Goal: Book appointment/travel/reservation

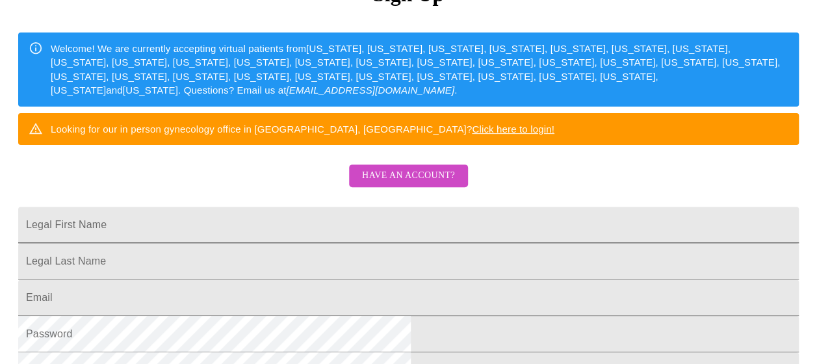
scroll to position [164, 0]
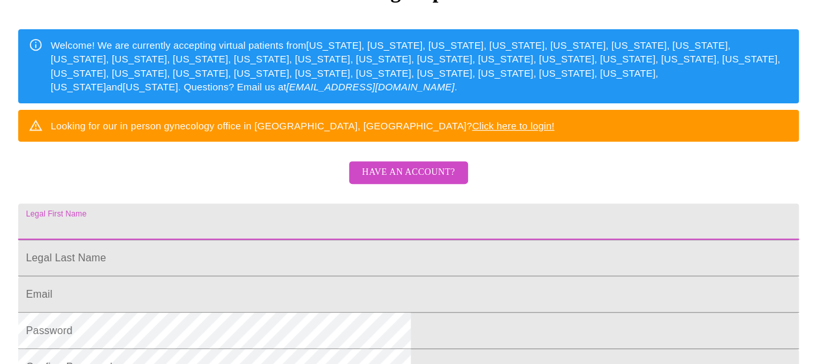
click at [305, 240] on input "Legal First Name" at bounding box center [408, 221] width 780 height 36
type input "[PERSON_NAME]"
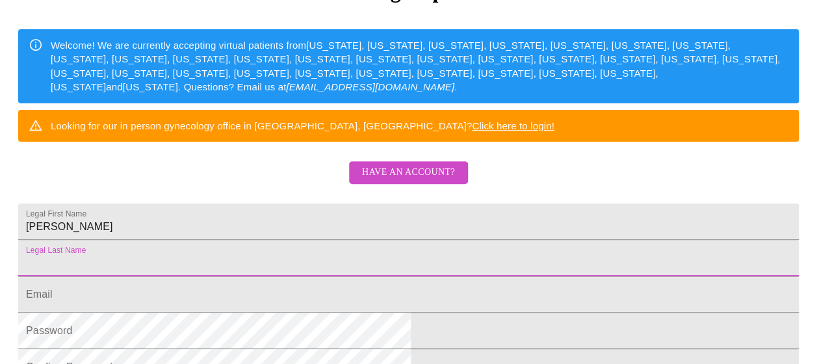
click at [274, 276] on input "Legal First Name" at bounding box center [408, 258] width 780 height 36
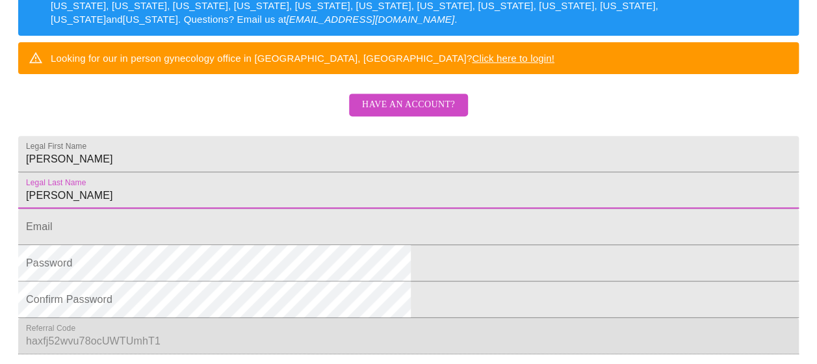
scroll to position [235, 0]
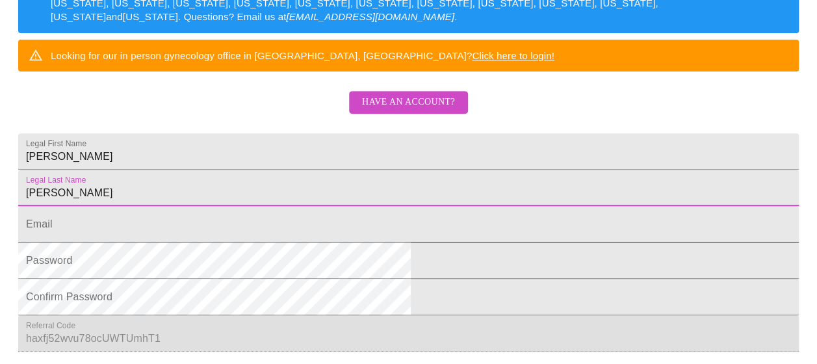
type input "[PERSON_NAME]"
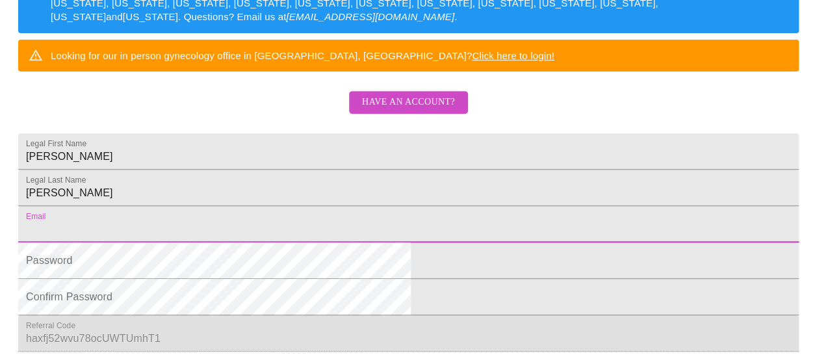
click at [252, 242] on input "Legal First Name" at bounding box center [408, 224] width 780 height 36
type input "[EMAIL_ADDRESS][DOMAIN_NAME]"
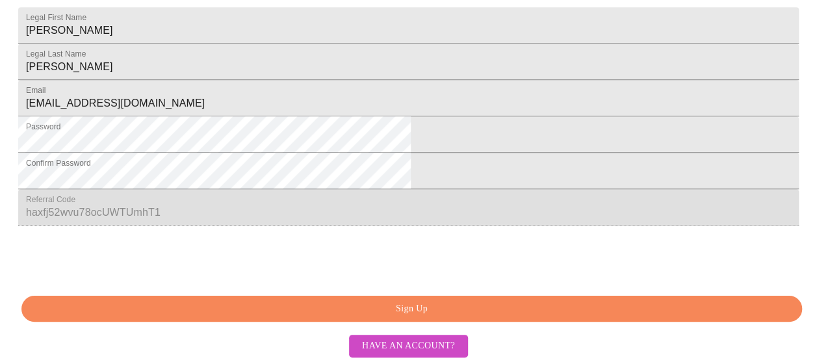
scroll to position [459, 0]
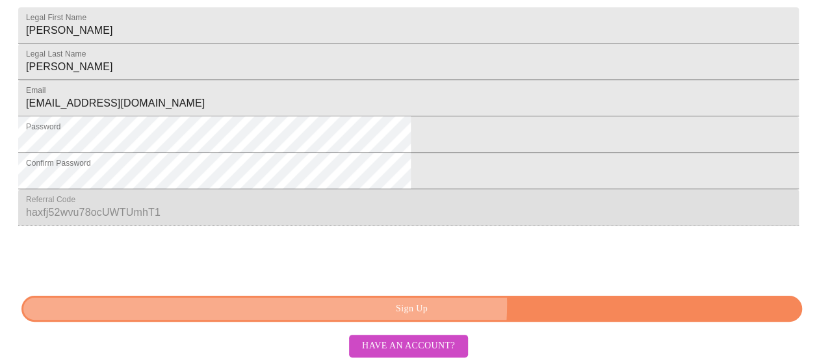
click at [457, 305] on span "Sign Up" at bounding box center [411, 309] width 750 height 16
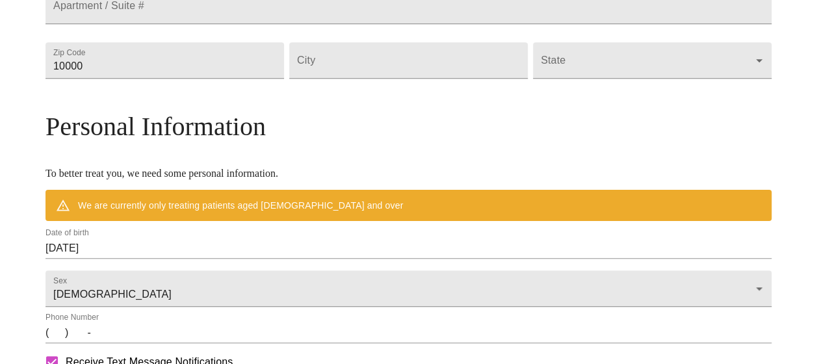
scroll to position [438, 0]
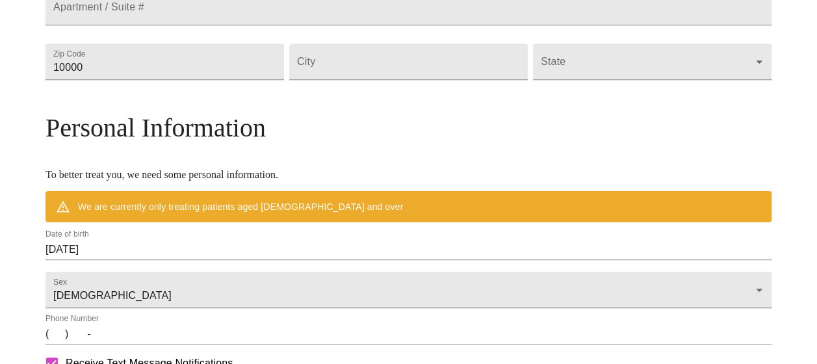
click at [689, 163] on div "MyMenopauseRx Welcome to MyMenopauseRx Since it's your first time here, you'll …" at bounding box center [408, 79] width 726 height 1024
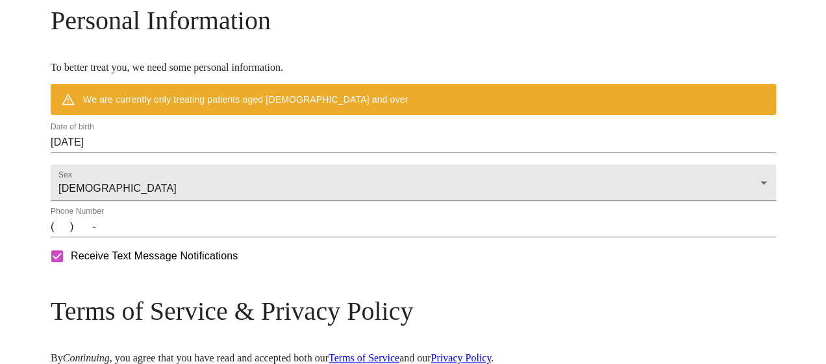
scroll to position [548, 0]
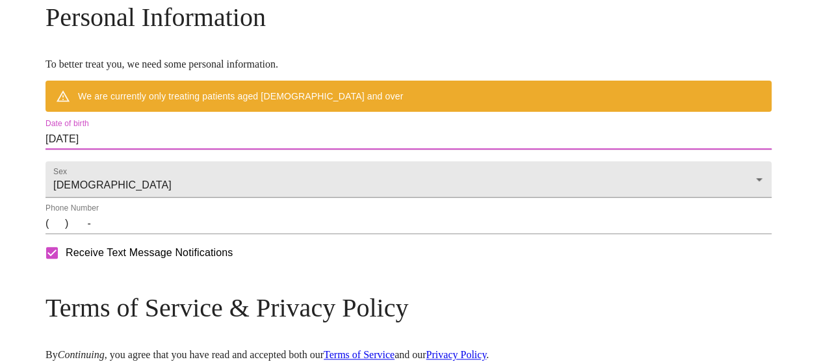
click at [196, 149] on input "[DATE]" at bounding box center [408, 139] width 726 height 21
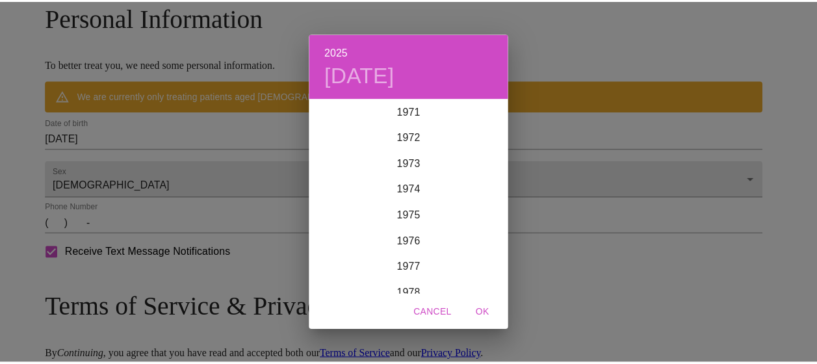
scroll to position [1877, 0]
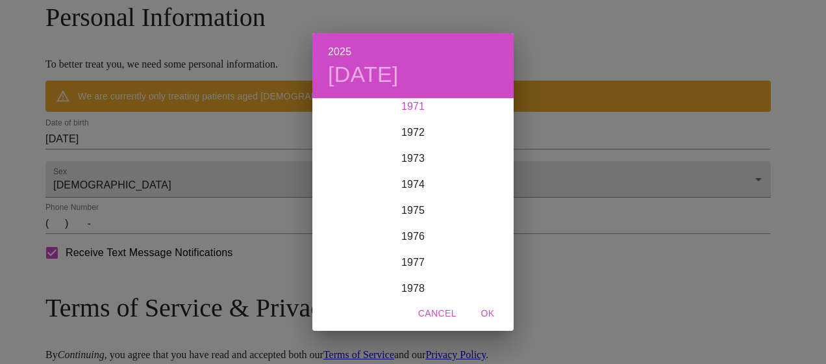
click at [418, 107] on div "1971" at bounding box center [412, 107] width 201 height 26
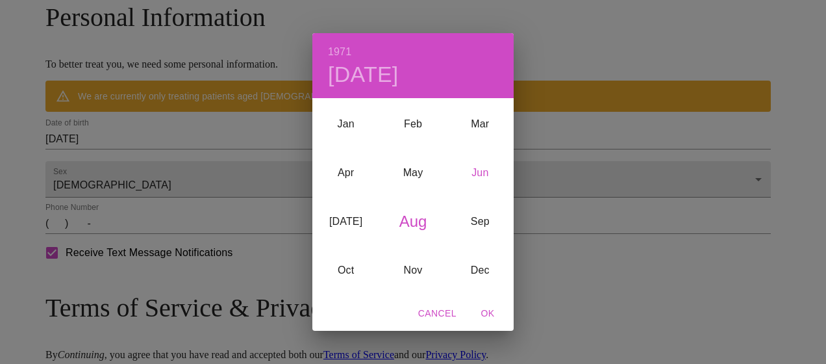
click at [483, 174] on div "Jun" at bounding box center [480, 173] width 67 height 49
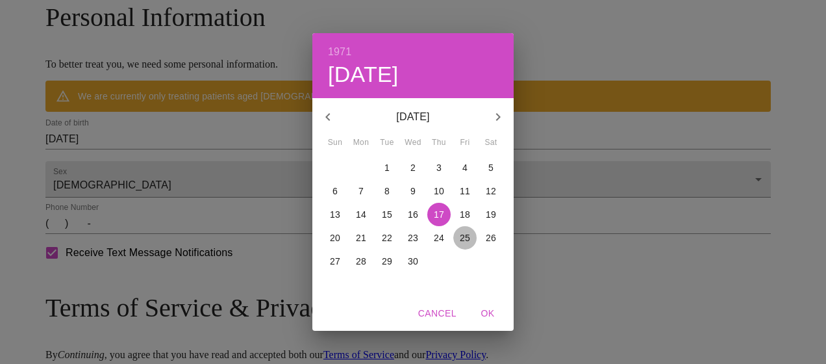
click at [466, 238] on p "25" at bounding box center [465, 237] width 10 height 13
click at [492, 309] on span "OK" at bounding box center [487, 313] width 31 height 16
type input "06/25/1971"
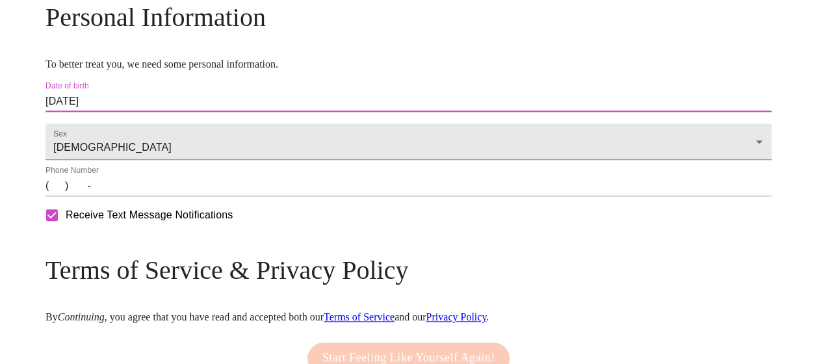
click at [144, 196] on input "(   )    -" at bounding box center [408, 185] width 726 height 21
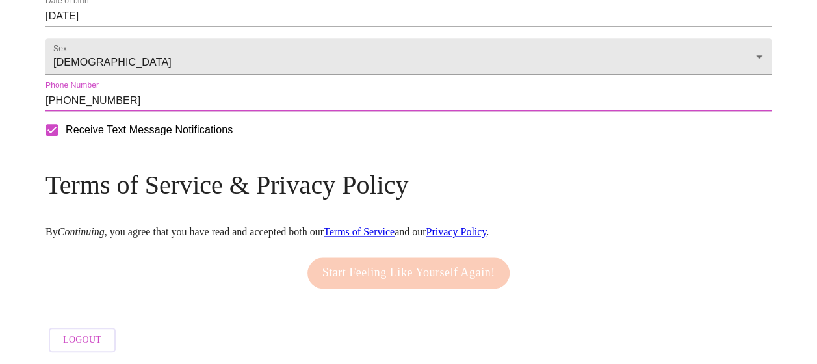
scroll to position [673, 0]
click at [261, 98] on input "(770) 765-1225" at bounding box center [408, 100] width 726 height 21
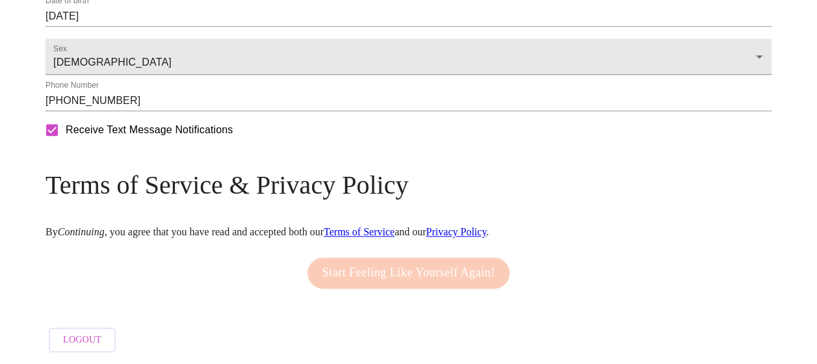
click at [288, 146] on div "Receive Text Message Notifications" at bounding box center [408, 130] width 731 height 32
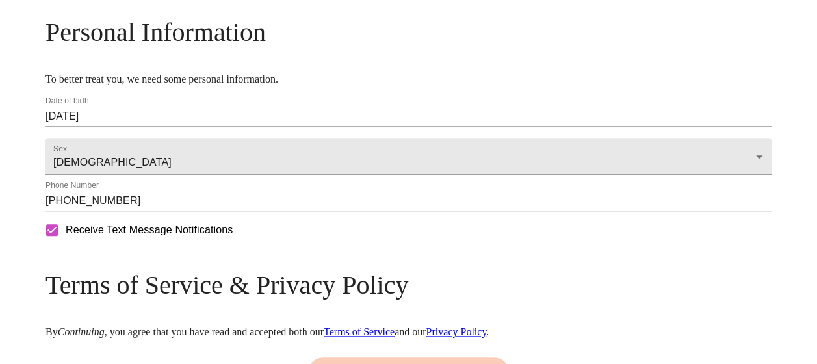
scroll to position [534, 0]
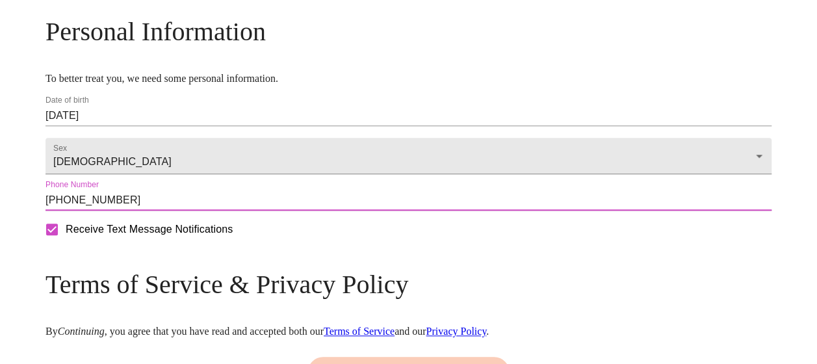
click at [274, 210] on input "(770) 765-1225" at bounding box center [408, 200] width 726 height 21
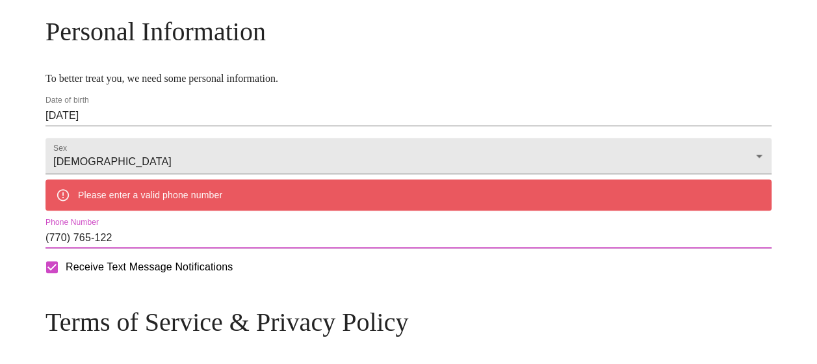
type input "(770) 765-1225"
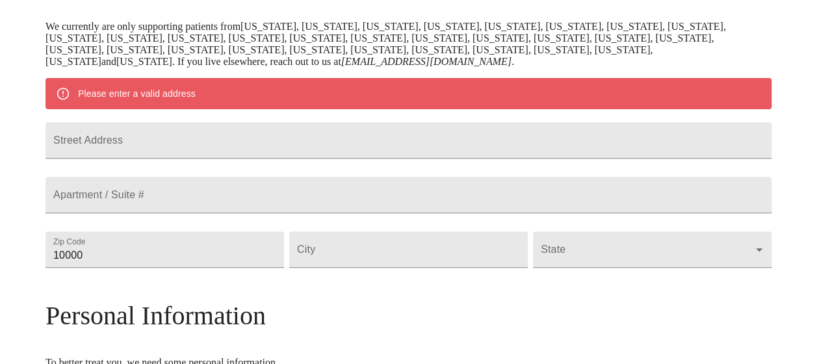
scroll to position [246, 0]
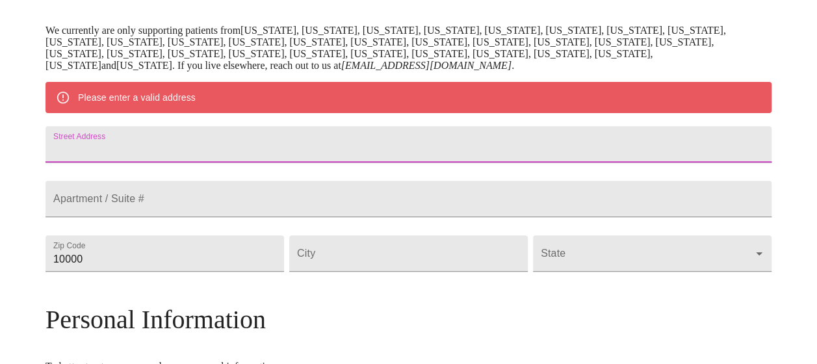
click at [264, 151] on input "Street Address" at bounding box center [408, 144] width 726 height 36
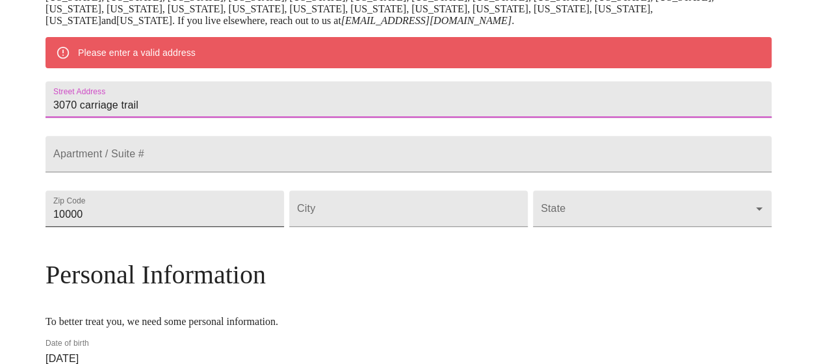
scroll to position [290, 0]
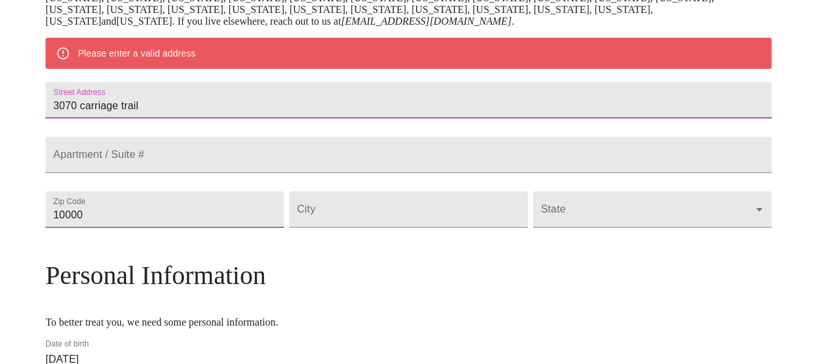
type input "3070 carriage trail"
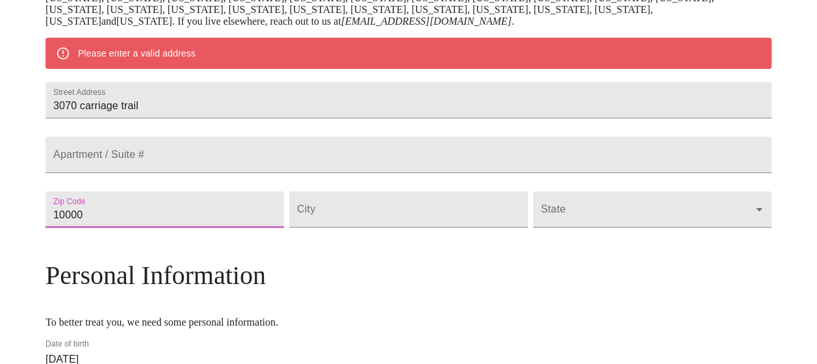
click at [220, 227] on input "10000" at bounding box center [164, 209] width 238 height 36
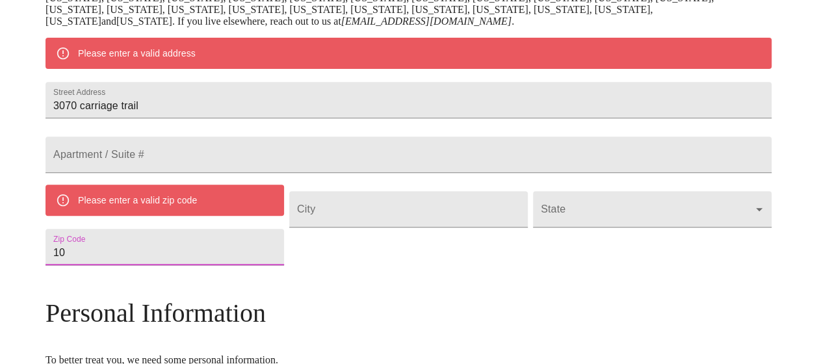
type input "1"
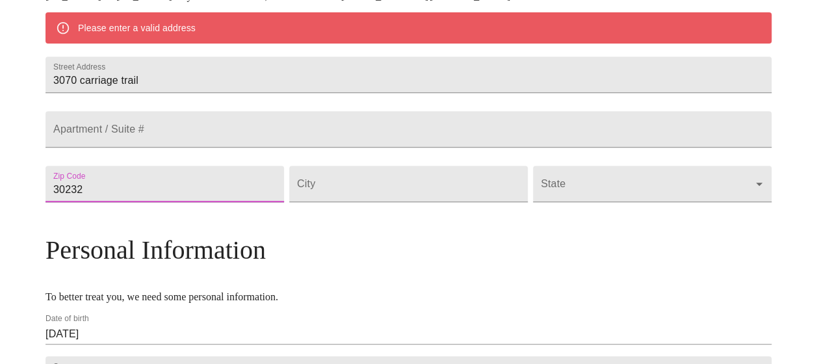
scroll to position [318, 0]
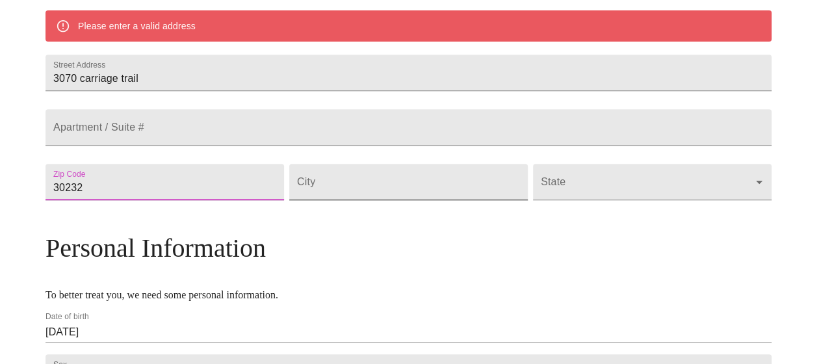
type input "30232"
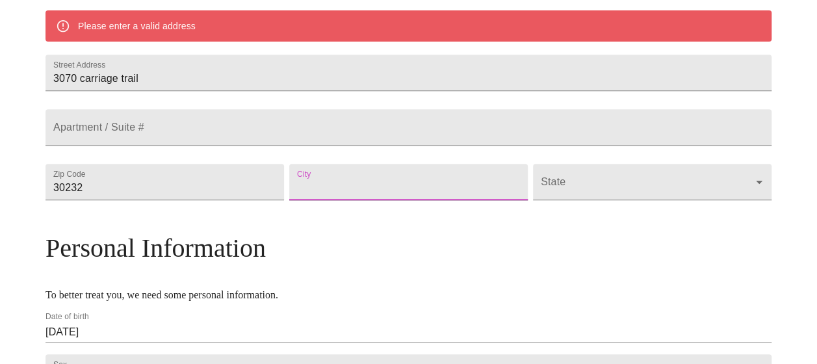
click at [381, 200] on input "Street Address" at bounding box center [408, 182] width 238 height 36
type input "jonesboro"
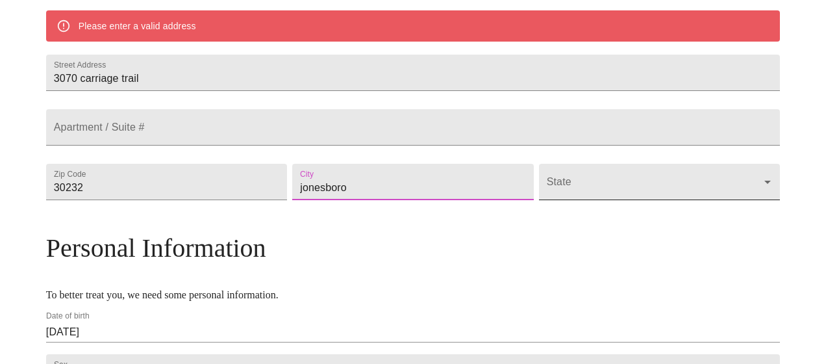
click at [622, 201] on body "MyMenopauseRx Welcome to MyMenopauseRx Since it's your first time here, you'll …" at bounding box center [413, 181] width 816 height 987
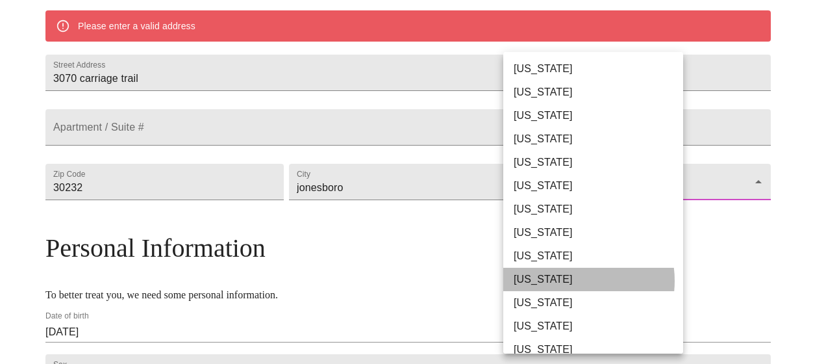
click at [568, 281] on li "Georgia" at bounding box center [598, 279] width 190 height 23
type input "Georgia"
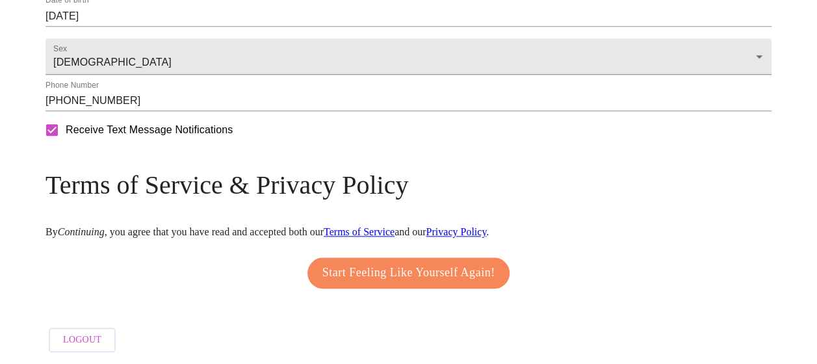
scroll to position [625, 0]
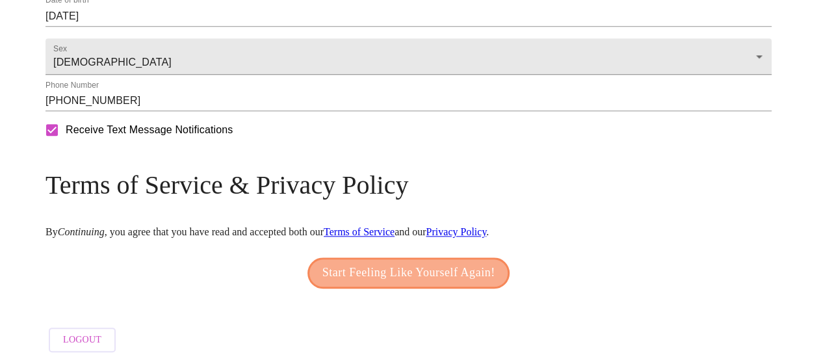
click at [387, 275] on span "Start Feeling Like Yourself Again!" at bounding box center [408, 272] width 173 height 21
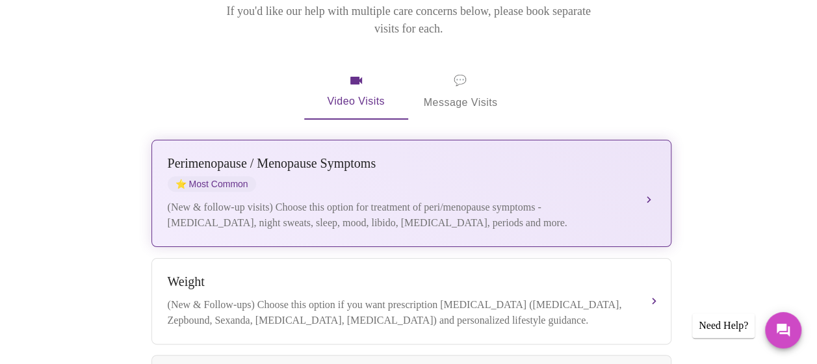
scroll to position [223, 0]
click at [478, 168] on div "Perimenopause / Menopause Symptoms ⭐ Most Common" at bounding box center [398, 173] width 461 height 36
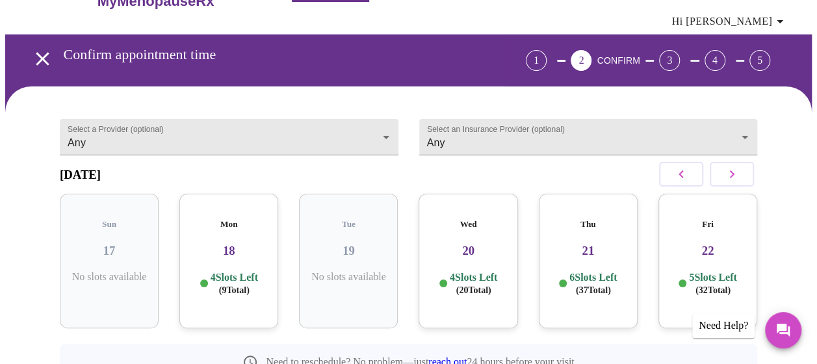
scroll to position [36, 0]
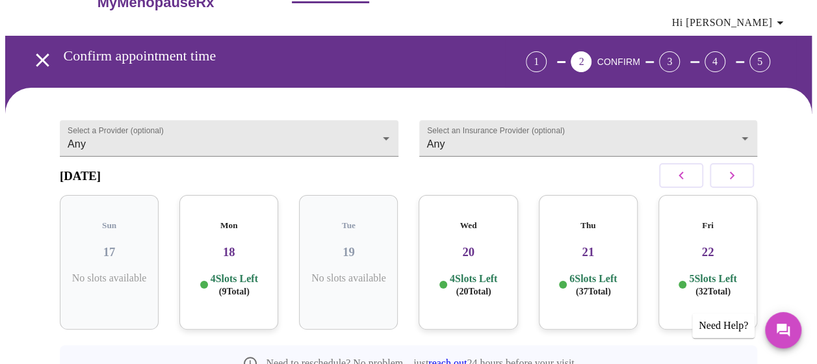
click at [234, 264] on div "Mon 18 4 Slots Left ( 9 Total)" at bounding box center [228, 262] width 99 height 134
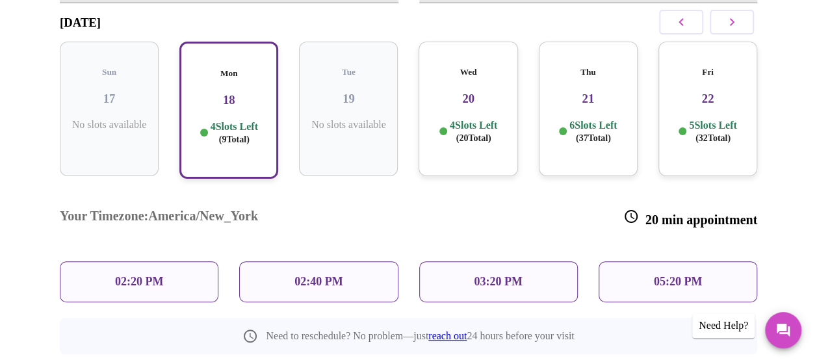
scroll to position [191, 0]
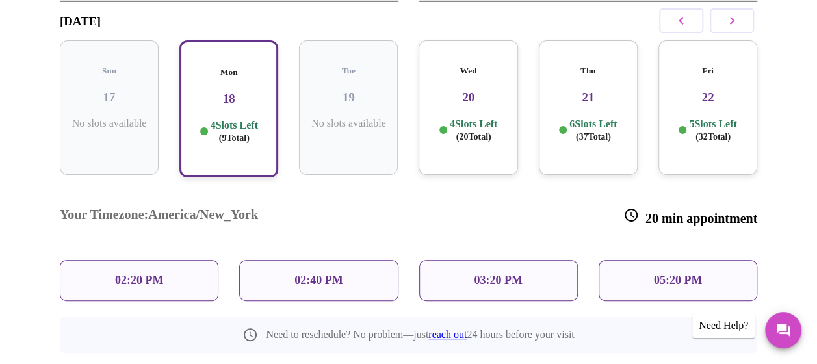
click at [631, 260] on div "05:20 PM" at bounding box center [677, 280] width 159 height 41
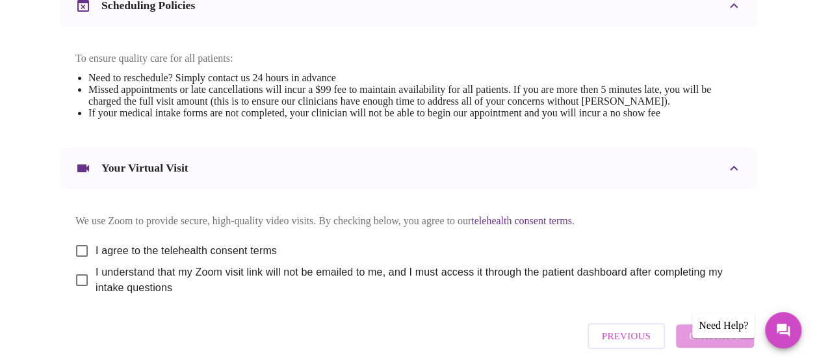
scroll to position [540, 0]
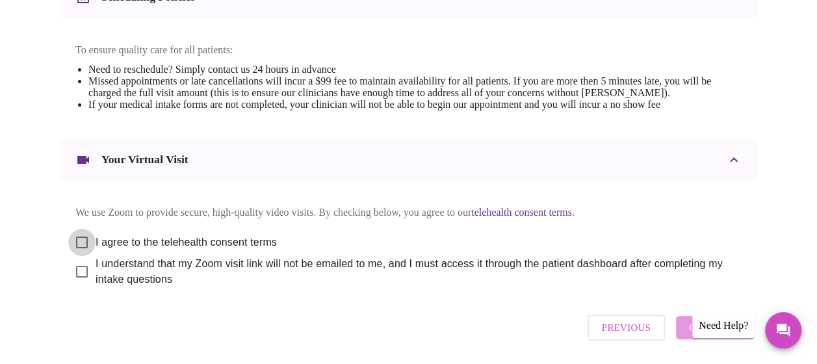
click at [79, 243] on input "I agree to the telehealth consent terms" at bounding box center [81, 242] width 27 height 27
checkbox input "true"
click at [75, 281] on input "I understand that my Zoom visit link will not be emailed to me, and I must acce…" at bounding box center [81, 271] width 27 height 27
checkbox input "true"
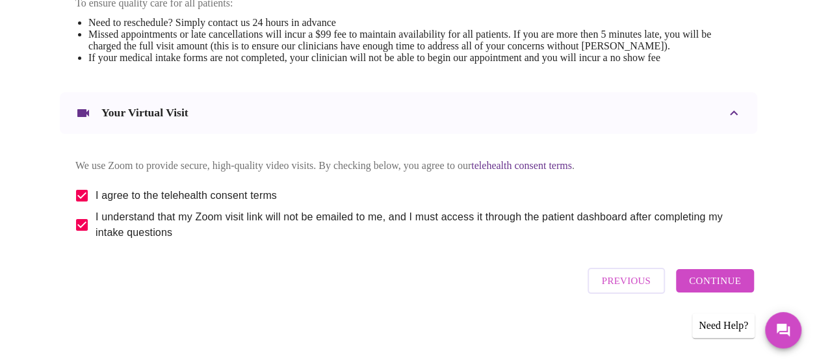
click at [707, 278] on span "Continue" at bounding box center [715, 280] width 52 height 17
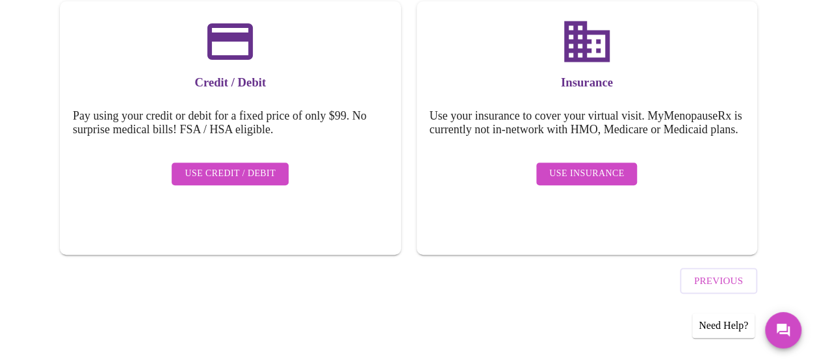
scroll to position [207, 0]
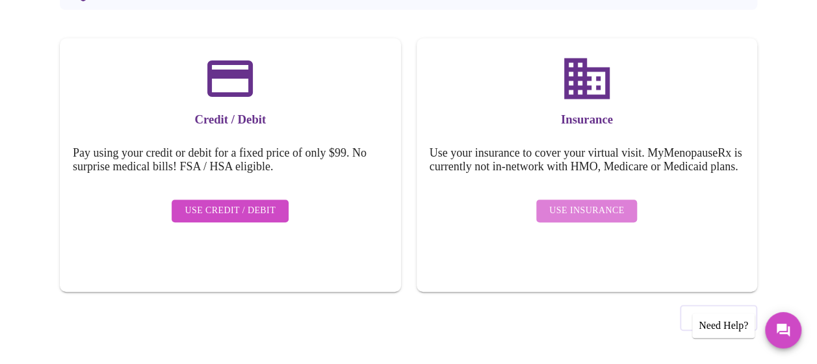
click at [599, 212] on span "Use Insurance" at bounding box center [586, 211] width 75 height 16
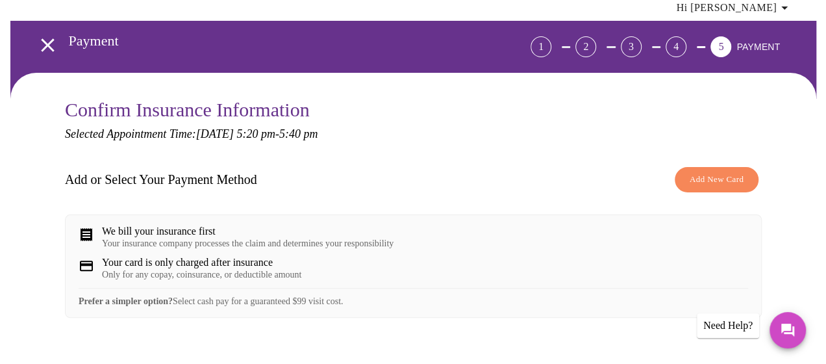
scroll to position [51, 0]
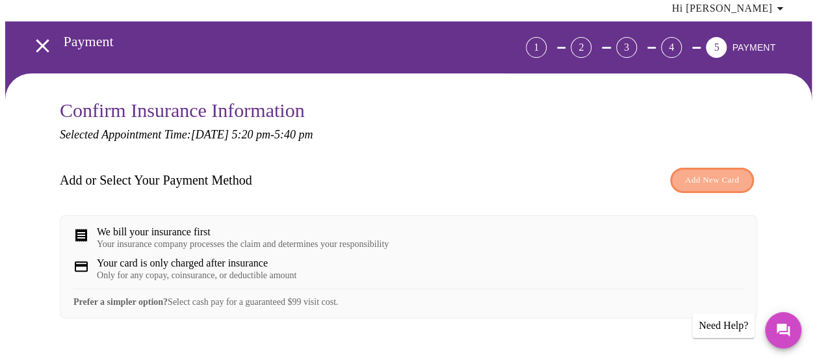
click at [700, 180] on span "Add New Card" at bounding box center [712, 180] width 54 height 15
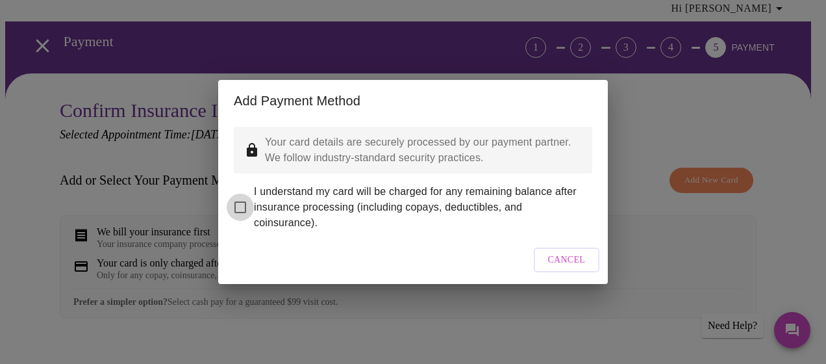
click at [243, 201] on input "I understand my card will be charged for any remaining balance after insurance …" at bounding box center [240, 207] width 27 height 27
checkbox input "true"
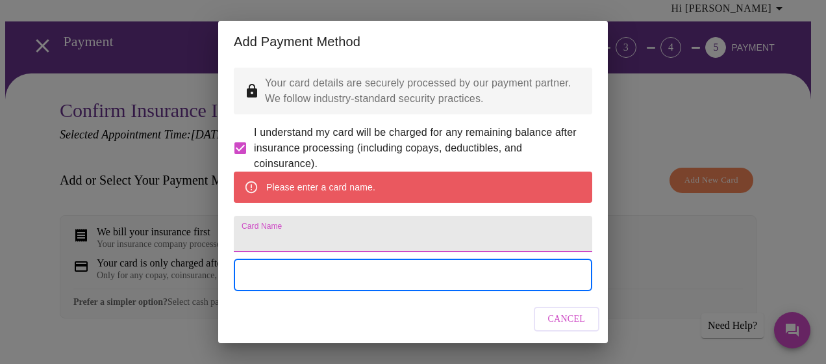
click at [309, 250] on input "Card Name" at bounding box center [413, 234] width 359 height 36
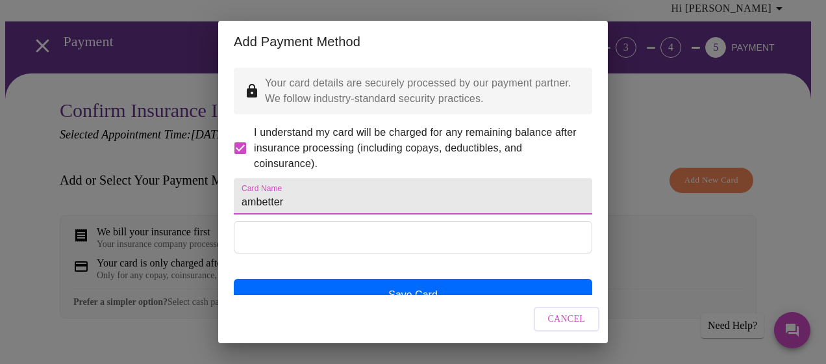
type input "ambetter"
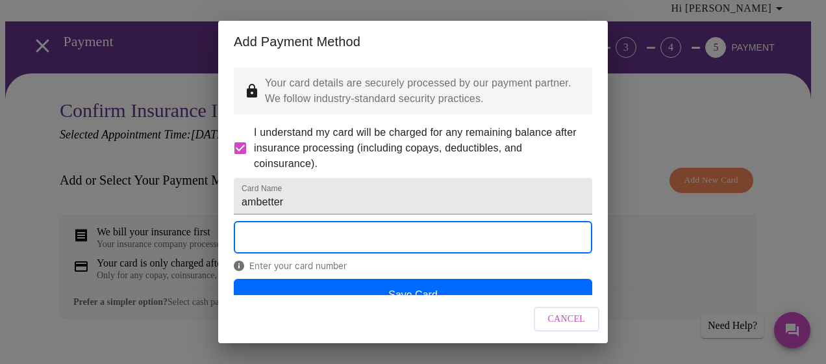
click at [362, 318] on div "Cancel" at bounding box center [413, 319] width 390 height 49
click at [456, 321] on div "Cancel" at bounding box center [413, 319] width 390 height 49
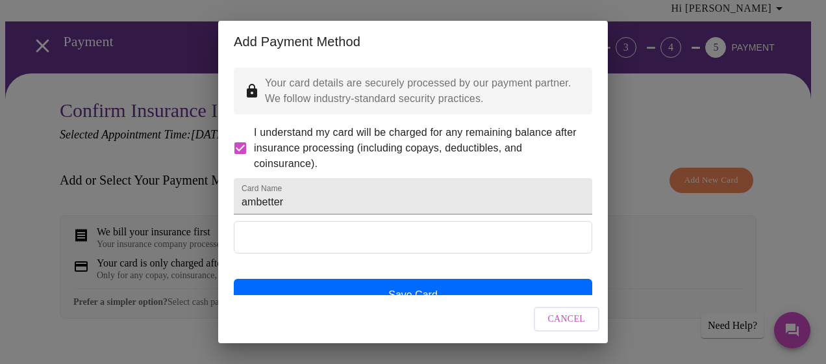
scroll to position [55, 0]
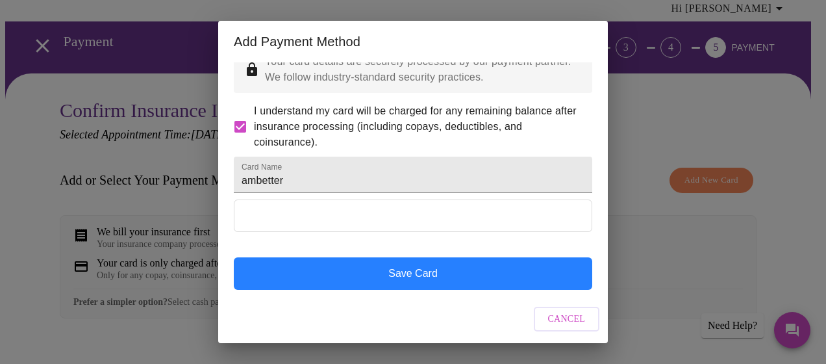
click at [465, 271] on button "Save Card" at bounding box center [413, 273] width 359 height 32
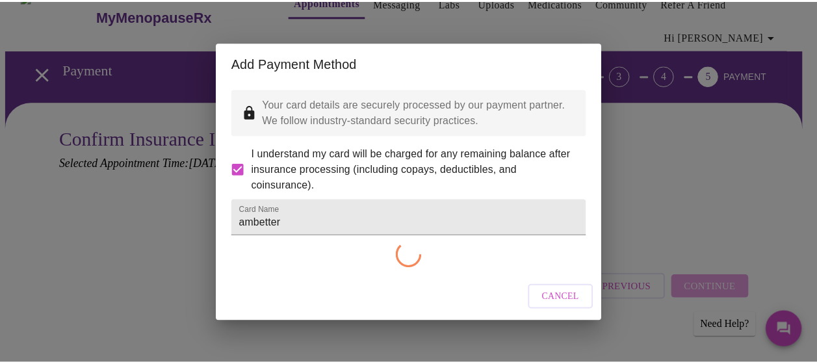
scroll to position [0, 0]
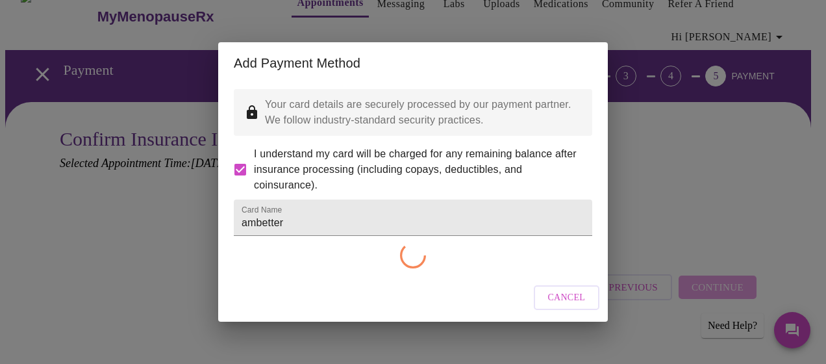
checkbox input "false"
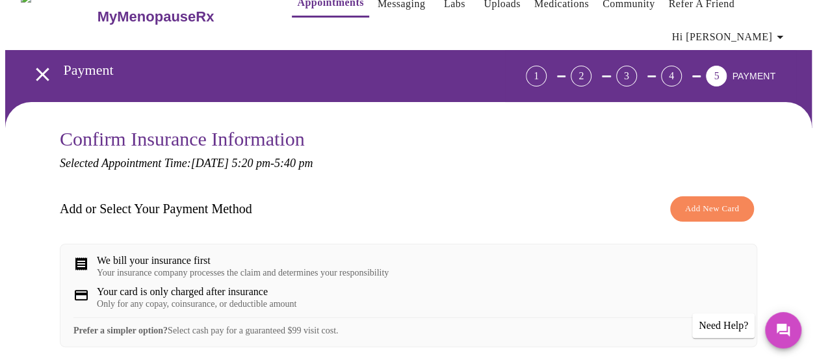
click at [465, 271] on div "We bill your insurance first Your insurance company processes the claim and det…" at bounding box center [408, 266] width 670 height 23
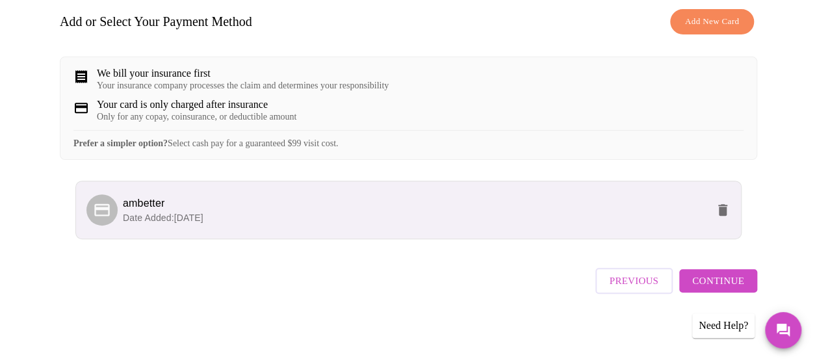
scroll to position [218, 0]
click at [730, 281] on span "Continue" at bounding box center [718, 280] width 52 height 17
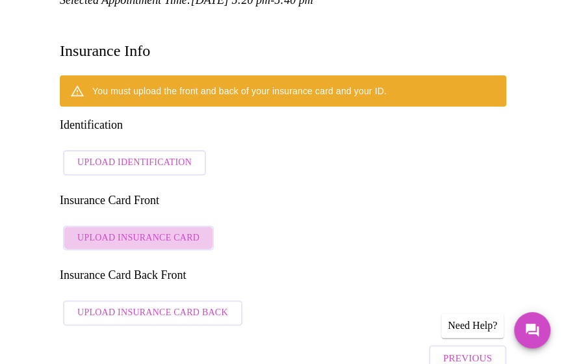
click at [157, 230] on span "Upload Insurance Card" at bounding box center [138, 238] width 122 height 16
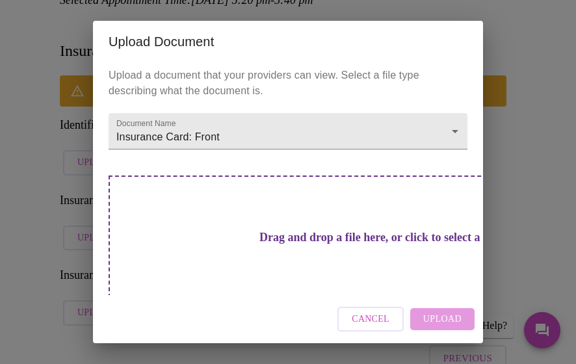
click at [446, 315] on div "Cancel Upload" at bounding box center [288, 319] width 390 height 49
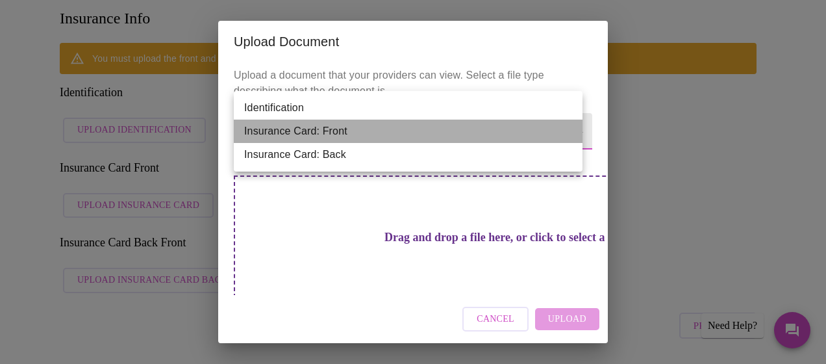
click at [575, 131] on li "Insurance Card: Front" at bounding box center [408, 131] width 349 height 23
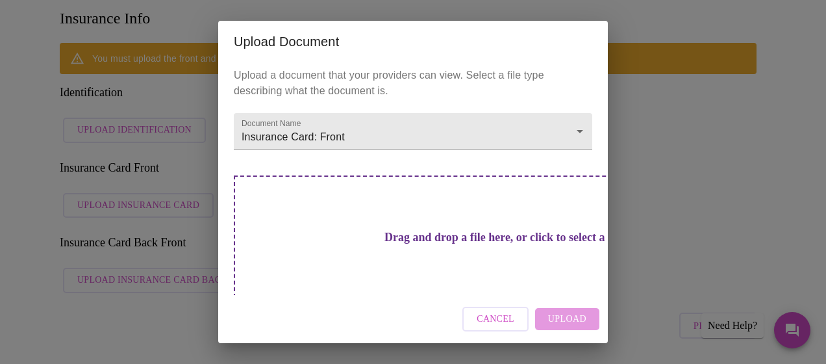
click at [563, 319] on div "Cancel Upload" at bounding box center [413, 319] width 390 height 49
click at [568, 312] on div "Cancel Upload" at bounding box center [413, 319] width 390 height 49
click at [399, 237] on h3 "Drag and drop a file here, or click to select a file" at bounding box center [504, 238] width 359 height 14
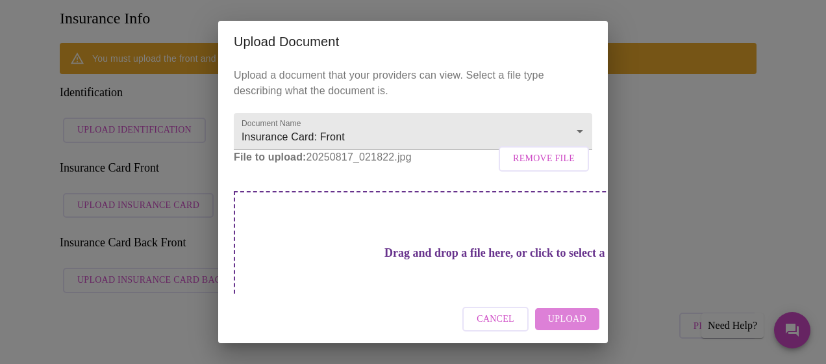
click at [571, 318] on span "Upload" at bounding box center [567, 319] width 38 height 16
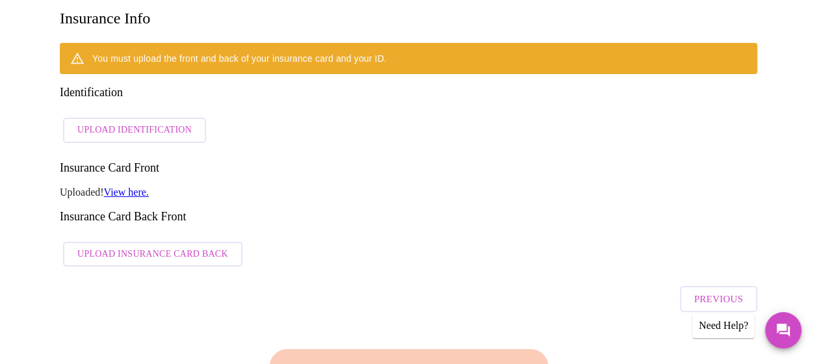
click at [173, 246] on span "Upload Insurance Card Back" at bounding box center [152, 254] width 151 height 16
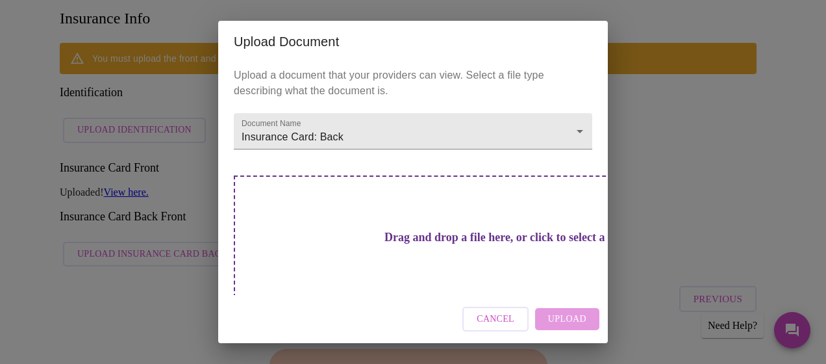
click at [418, 249] on div "Drag and drop a file here, or click to select a file" at bounding box center [504, 262] width 540 height 175
drag, startPoint x: 418, startPoint y: 238, endPoint x: 333, endPoint y: 238, distance: 85.1
click at [333, 238] on h3 "Drag and drop a file here, or click to select a file" at bounding box center [504, 238] width 359 height 14
click at [387, 231] on h3 "Drag and drop a file here, or click to select a file" at bounding box center [504, 238] width 359 height 14
click at [400, 244] on h3 "Drag and drop a file here, or click to select a file" at bounding box center [504, 238] width 359 height 14
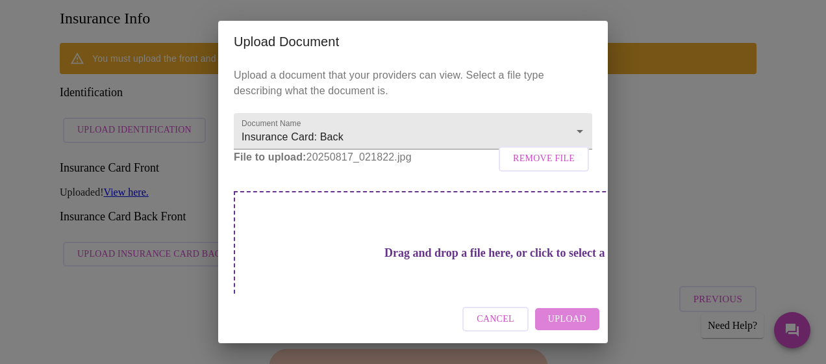
click at [553, 311] on span "Upload" at bounding box center [567, 319] width 38 height 16
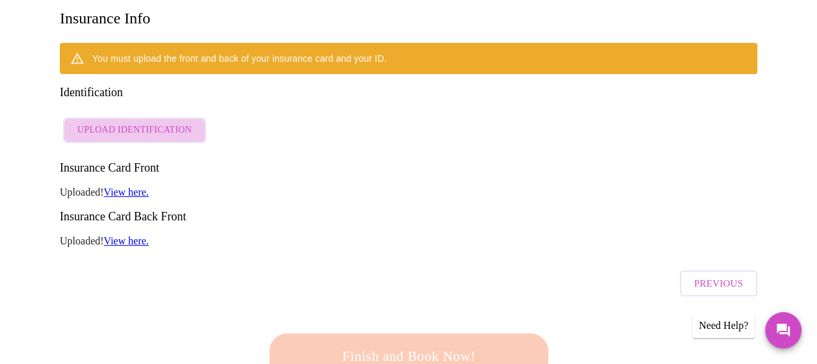
click at [141, 122] on span "Upload Identification" at bounding box center [134, 130] width 114 height 16
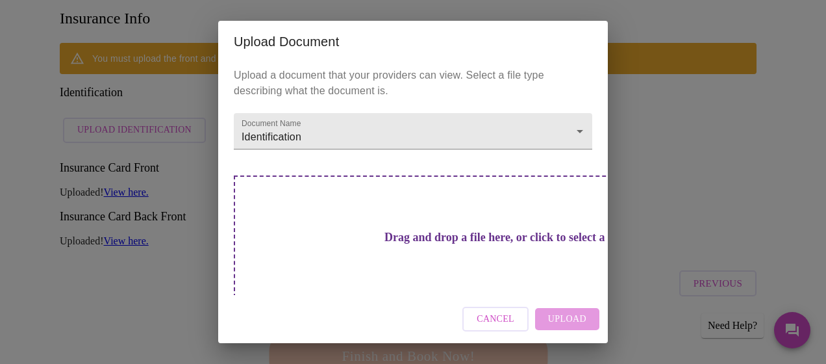
click at [425, 240] on h3 "Drag and drop a file here, or click to select a file" at bounding box center [504, 238] width 359 height 14
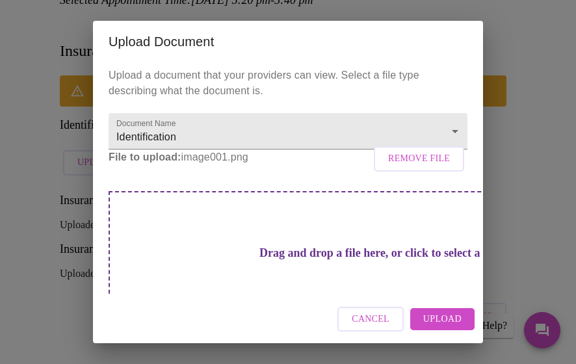
click at [279, 260] on h3 "Drag and drop a file here, or click to select a file" at bounding box center [378, 253] width 359 height 14
click at [435, 318] on span "Upload" at bounding box center [442, 319] width 38 height 16
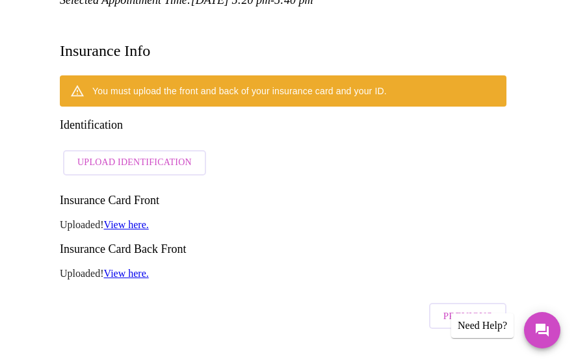
click at [458, 321] on div "Cancel Upload" at bounding box center [288, 319] width 390 height 49
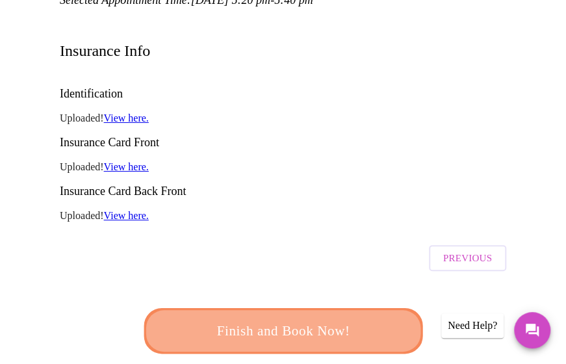
click at [359, 319] on span "Finish and Book Now!" at bounding box center [283, 331] width 240 height 24
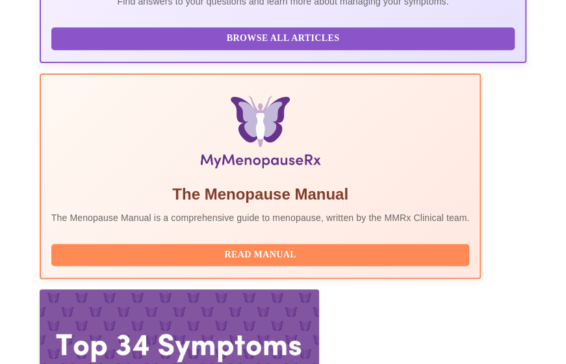
scroll to position [434, 0]
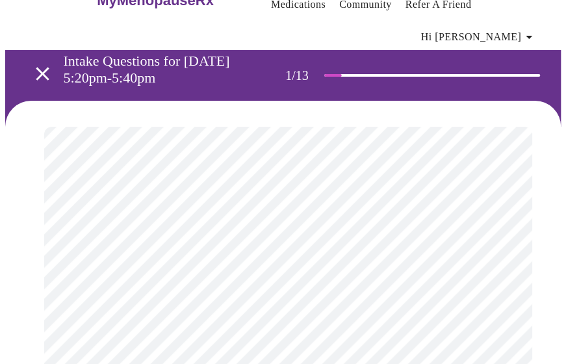
scroll to position [69, 0]
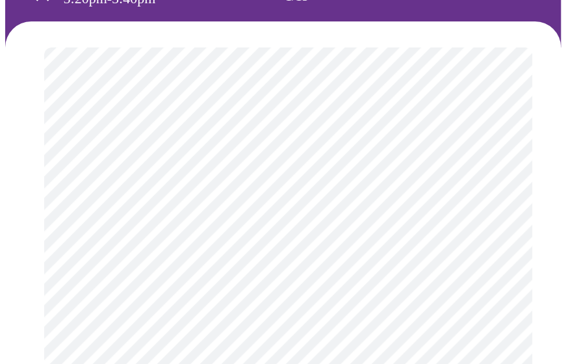
scroll to position [136, 0]
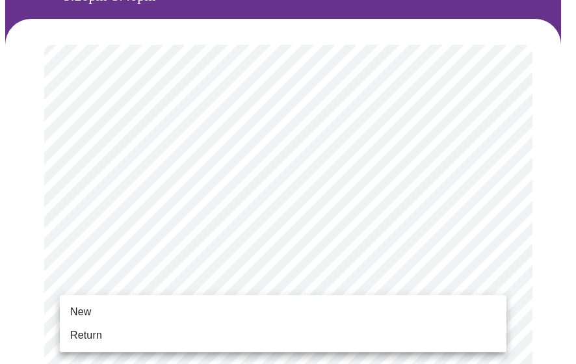
click at [268, 301] on li "New" at bounding box center [283, 311] width 446 height 23
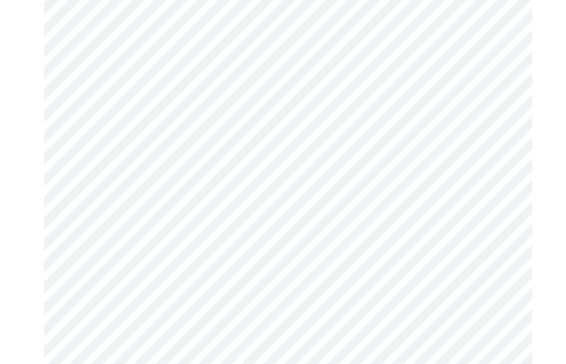
scroll to position [759, 0]
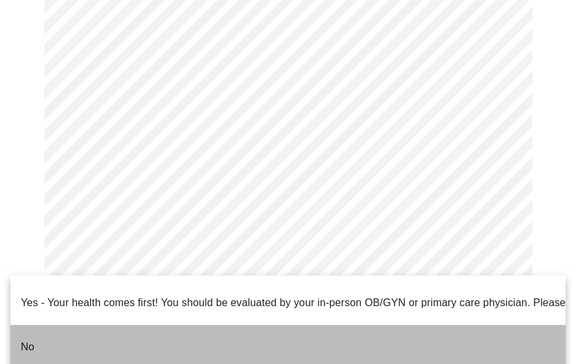
click at [270, 332] on li "No" at bounding box center [287, 347] width 555 height 44
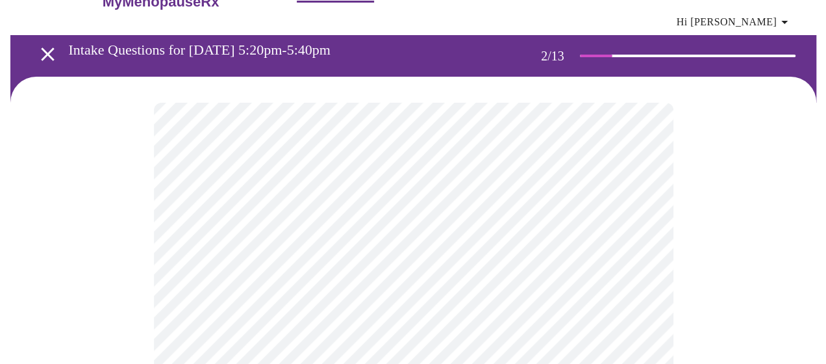
scroll to position [36, 0]
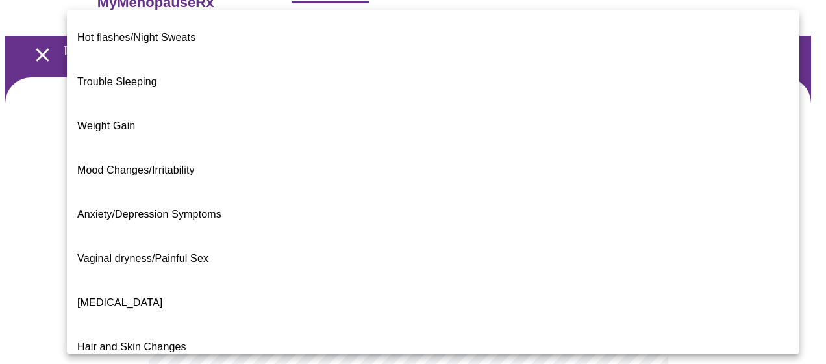
click at [566, 245] on body "MyMenopauseRx Appointments Messaging Labs Uploads Medications Community Refer a…" at bounding box center [413, 368] width 816 height 798
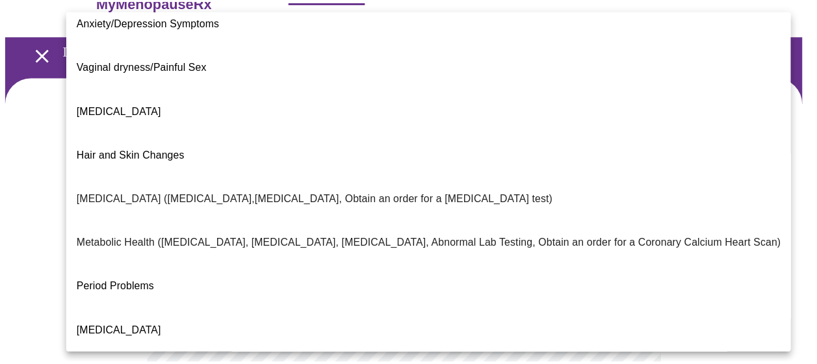
scroll to position [0, 0]
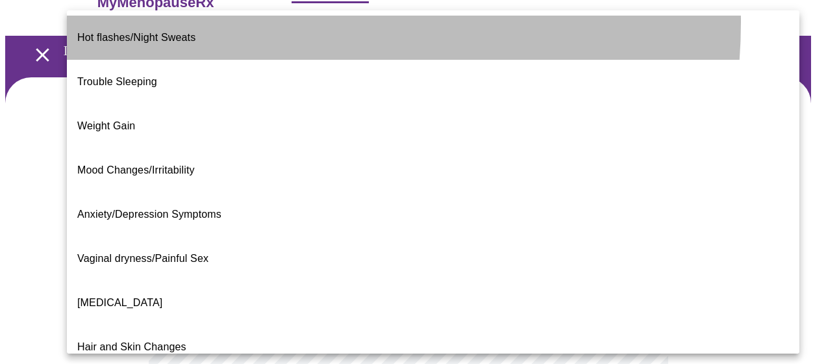
click at [244, 22] on li "Hot flashes/Night Sweats" at bounding box center [433, 38] width 733 height 44
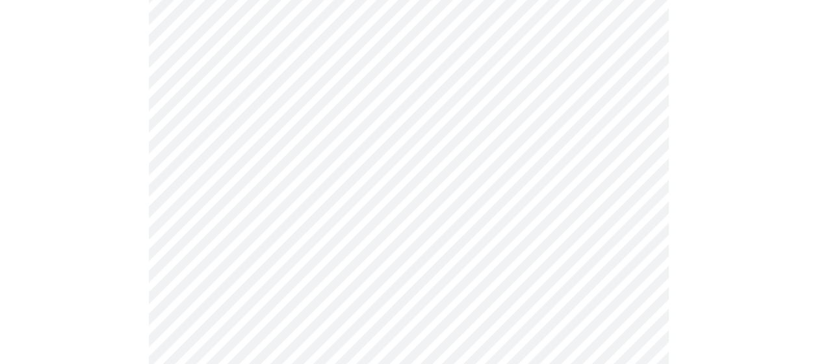
scroll to position [213, 0]
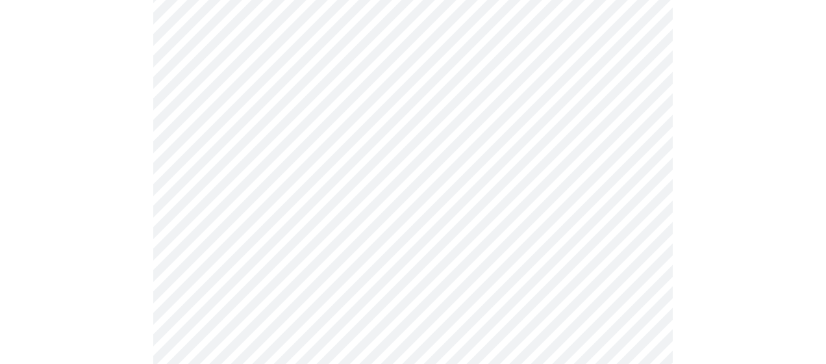
click at [460, 199] on body "MyMenopauseRx Appointments Messaging Labs Uploads Medications Community Refer a…" at bounding box center [413, 187] width 816 height 791
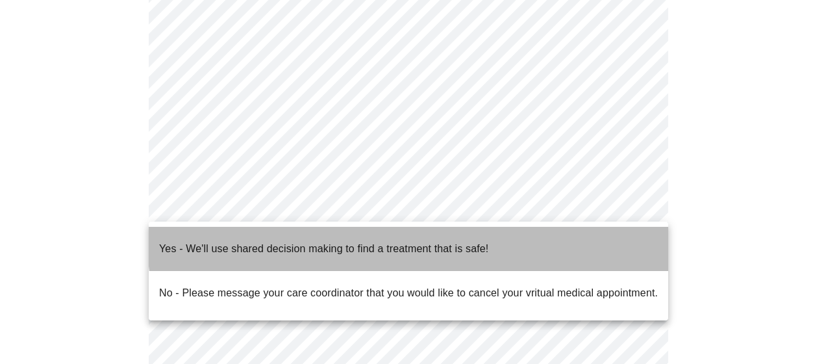
click at [424, 241] on p "Yes - We'll use shared decision making to find a treatment that is safe!" at bounding box center [323, 249] width 329 height 16
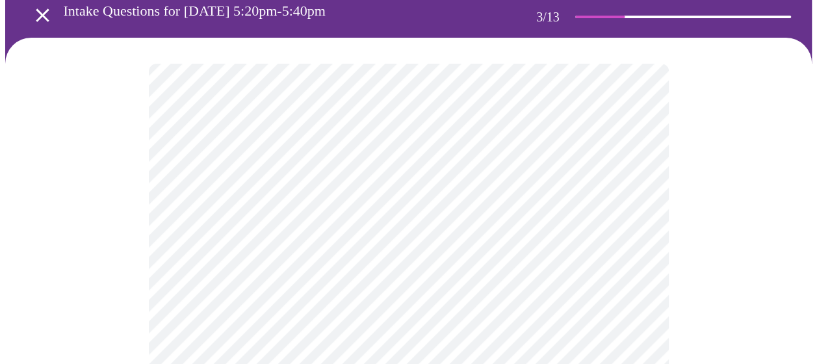
scroll to position [75, 0]
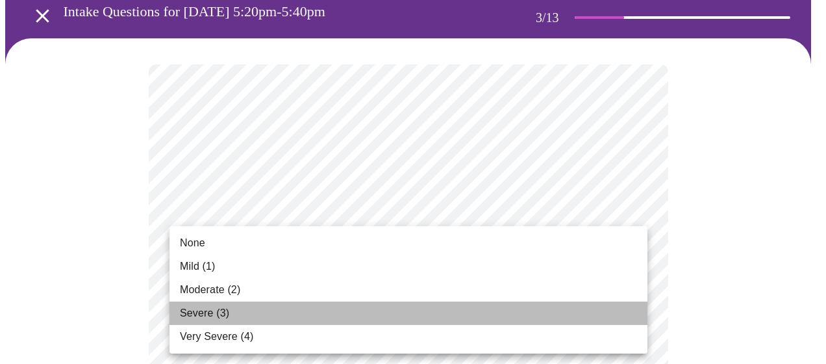
click at [535, 317] on li "Severe (3)" at bounding box center [409, 312] width 478 height 23
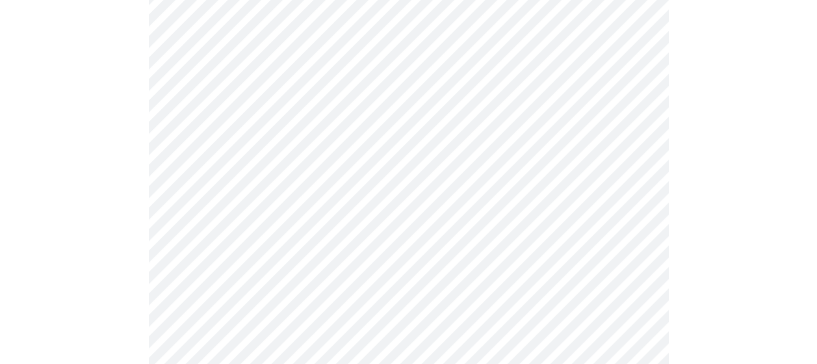
scroll to position [190, 0]
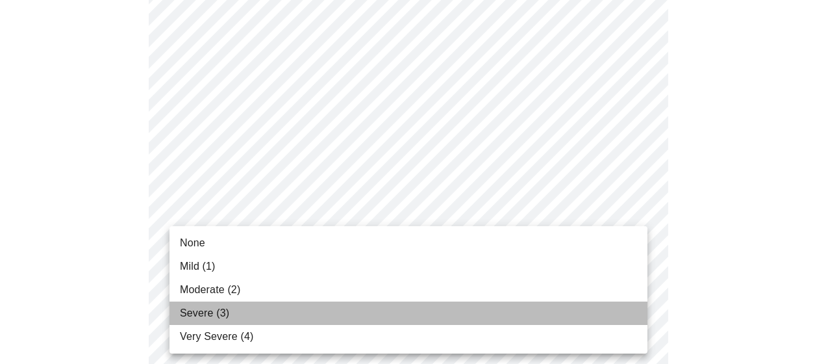
click at [499, 301] on li "Severe (3)" at bounding box center [409, 312] width 478 height 23
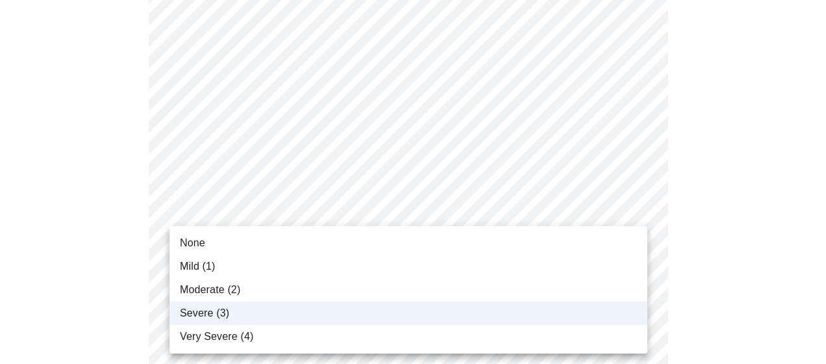
click at [438, 242] on li "None" at bounding box center [409, 242] width 478 height 23
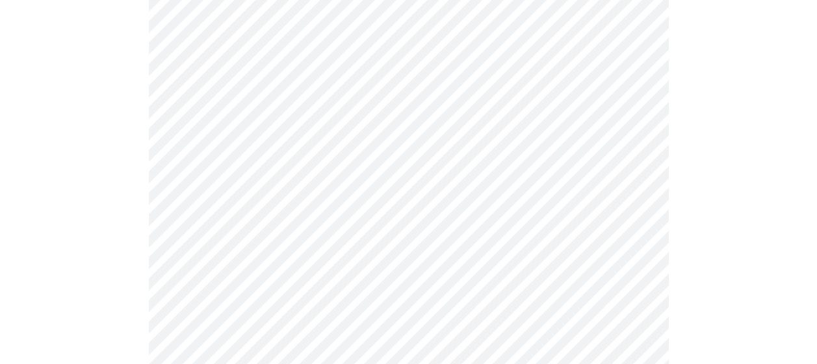
scroll to position [270, 0]
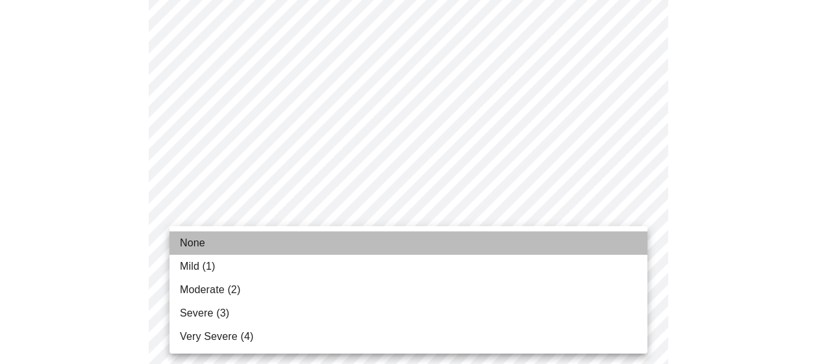
click at [418, 254] on li "None" at bounding box center [409, 242] width 478 height 23
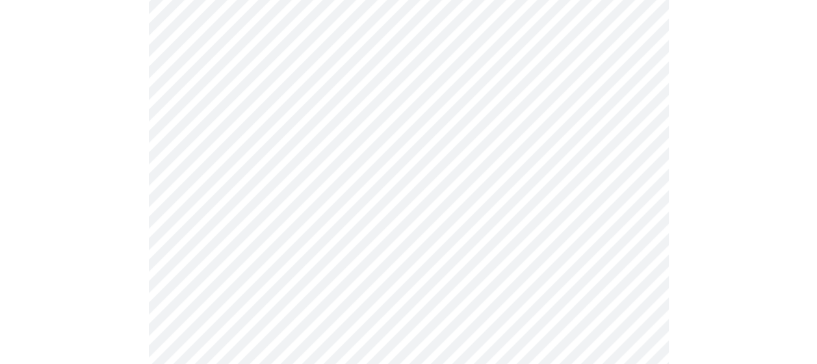
scroll to position [332, 0]
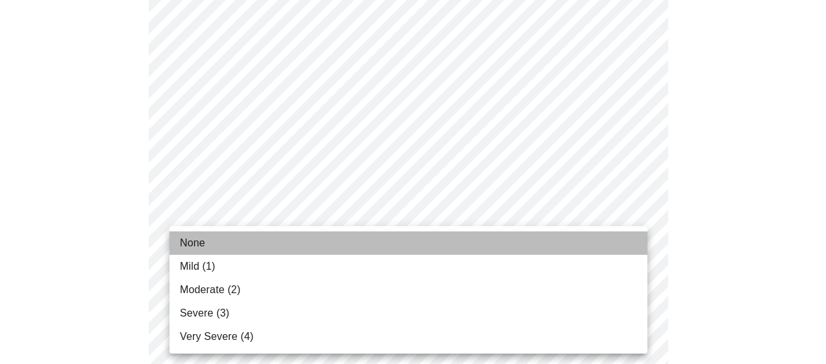
click at [407, 231] on li "None" at bounding box center [409, 242] width 478 height 23
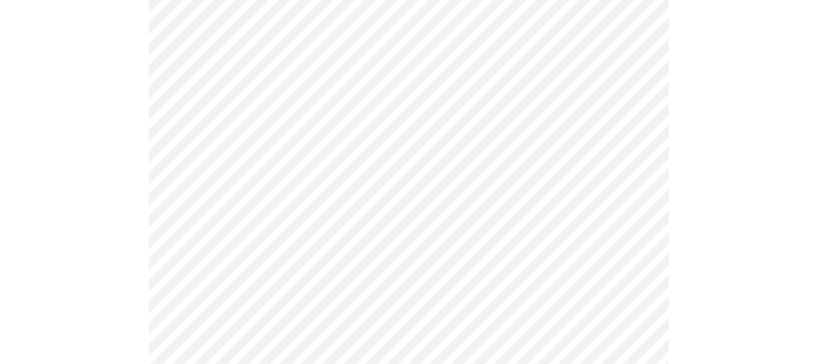
scroll to position [461, 0]
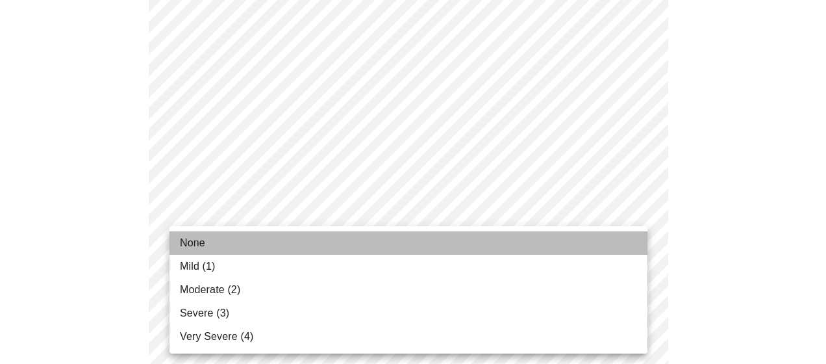
click at [405, 238] on li "None" at bounding box center [409, 242] width 478 height 23
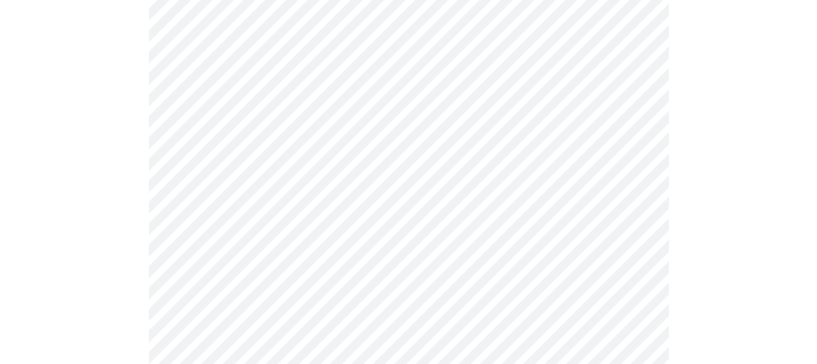
scroll to position [518, 0]
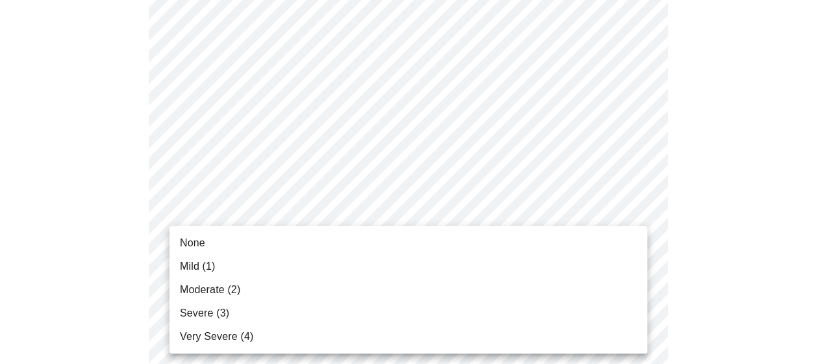
click at [405, 251] on body "MyMenopauseRx Appointments Messaging Labs Uploads Medications Community Refer a…" at bounding box center [413, 314] width 816 height 1655
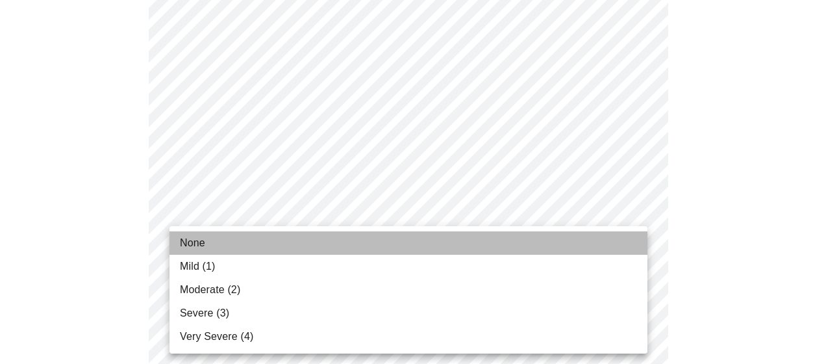
click at [395, 238] on li "None" at bounding box center [409, 242] width 478 height 23
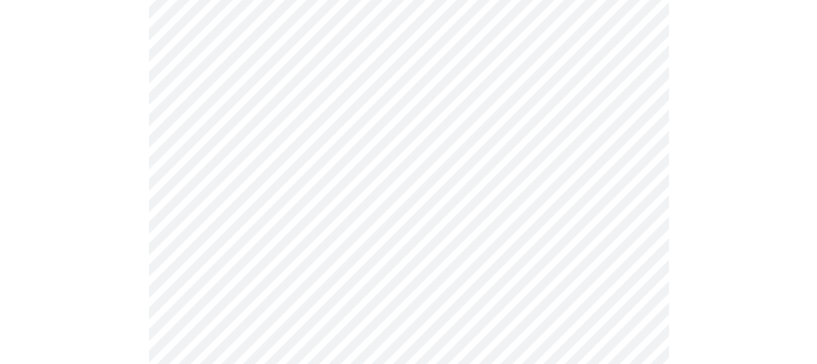
scroll to position [609, 0]
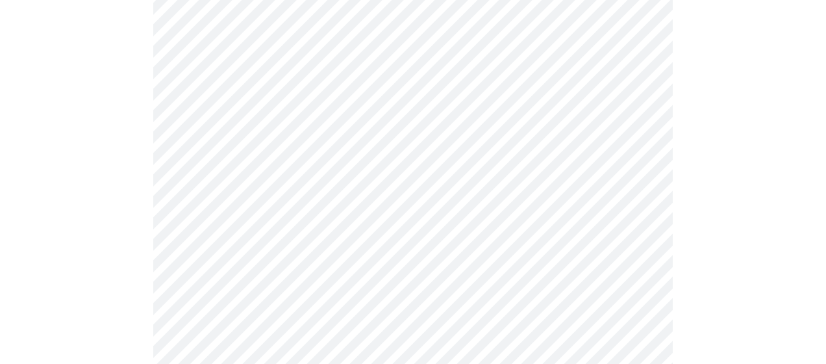
click at [392, 280] on body "MyMenopauseRx Appointments Messaging Labs Uploads Medications Community Refer a…" at bounding box center [413, 214] width 816 height 1637
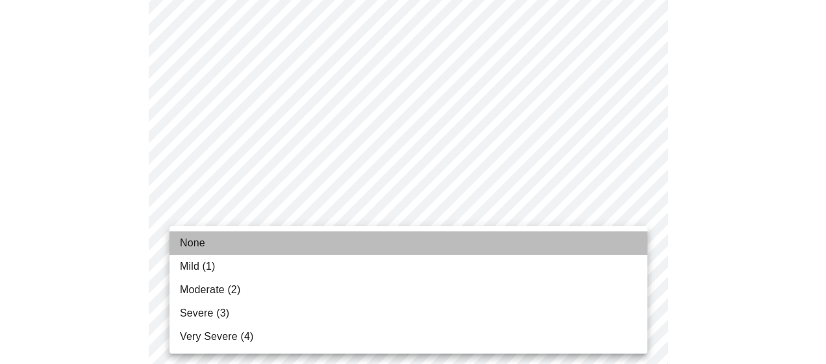
click at [388, 235] on li "None" at bounding box center [409, 242] width 478 height 23
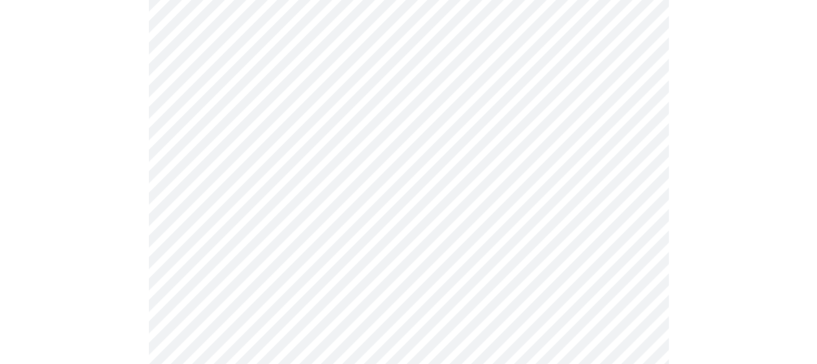
scroll to position [698, 0]
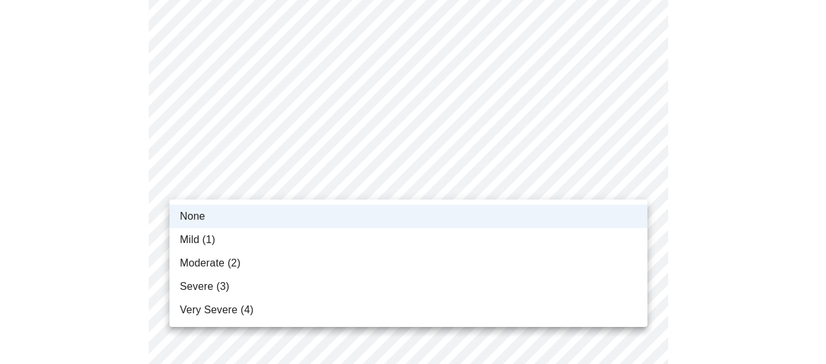
click at [379, 183] on body "MyMenopauseRx Appointments Messaging Labs Uploads Medications Community Refer a…" at bounding box center [413, 116] width 816 height 1619
click at [357, 262] on li "Moderate (2)" at bounding box center [409, 262] width 478 height 23
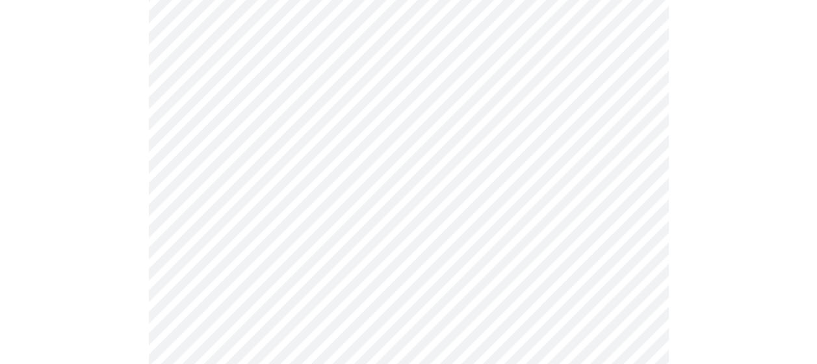
scroll to position [800, 0]
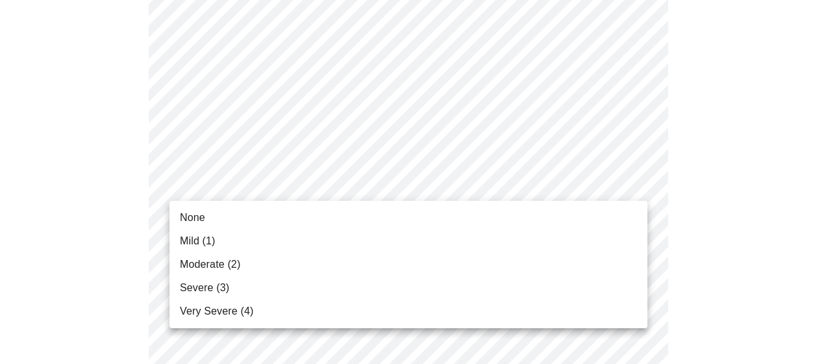
click at [364, 185] on body "MyMenopauseRx Appointments Messaging Labs Uploads Medications Community Refer a…" at bounding box center [413, 14] width 816 height 1619
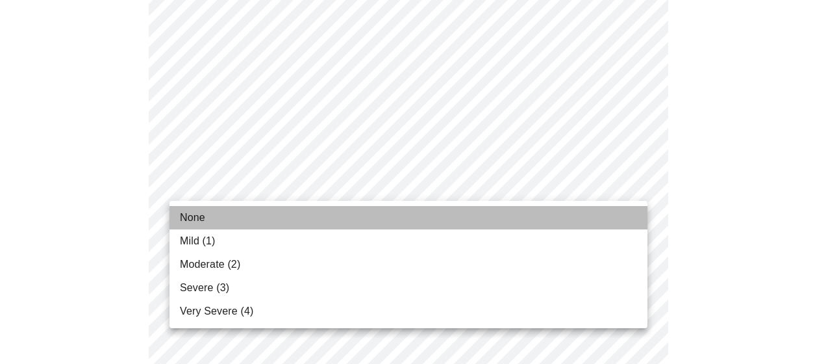
click at [338, 220] on li "None" at bounding box center [409, 217] width 478 height 23
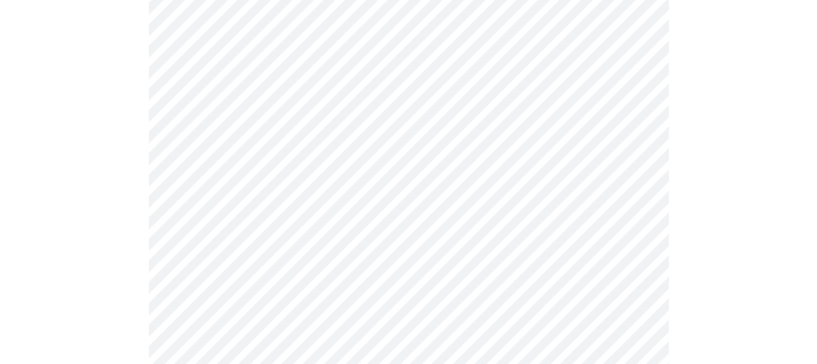
scroll to position [908, 0]
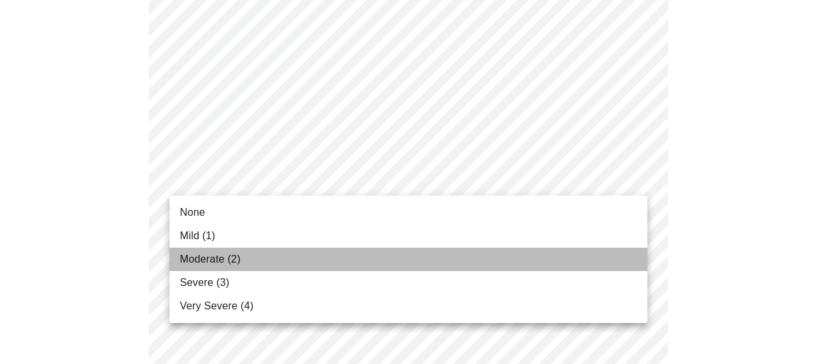
click at [338, 262] on li "Moderate (2)" at bounding box center [409, 259] width 478 height 23
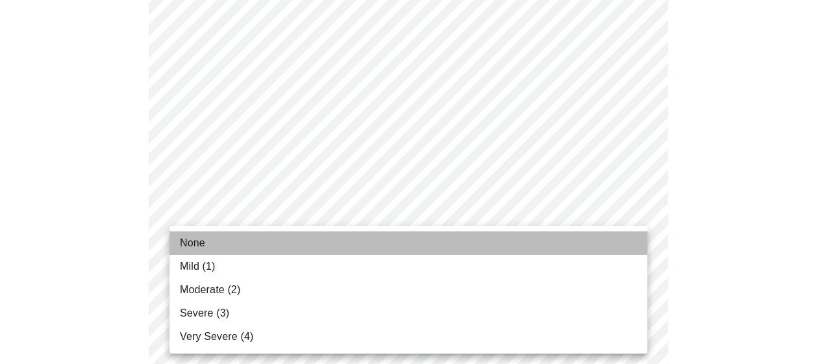
click at [316, 235] on li "None" at bounding box center [409, 242] width 478 height 23
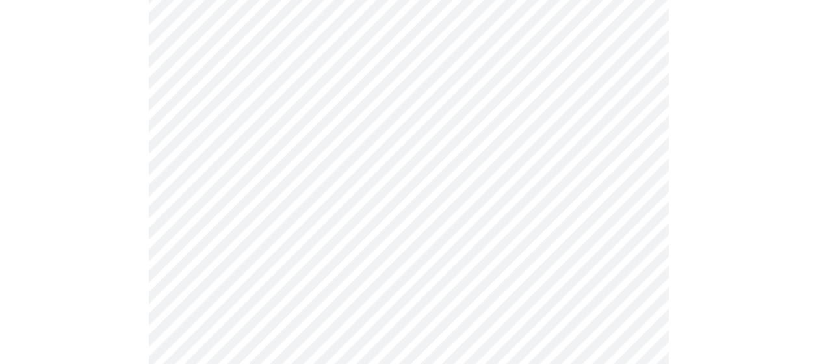
scroll to position [1004, 0]
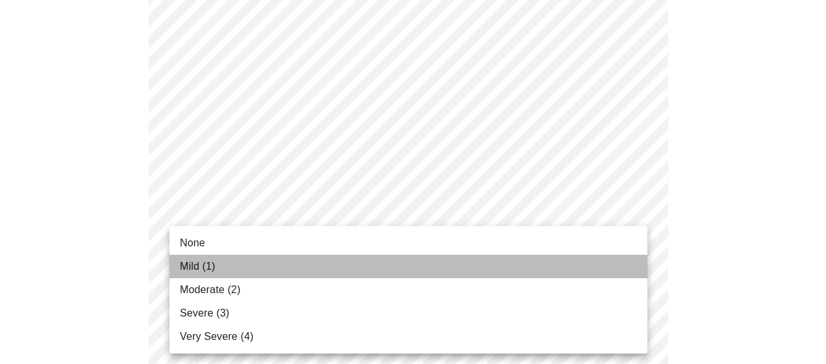
click at [317, 266] on li "Mild (1)" at bounding box center [409, 266] width 478 height 23
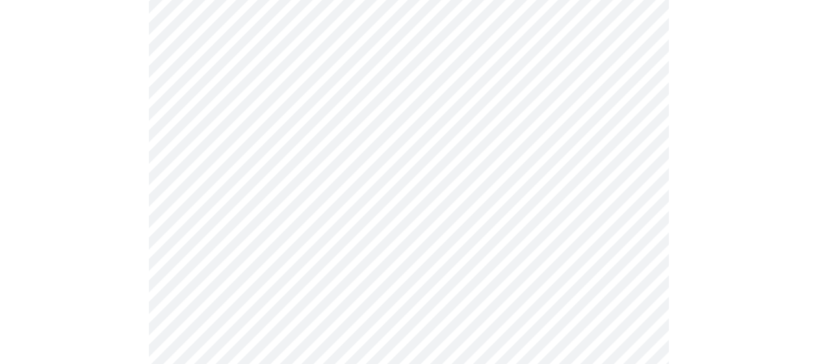
scroll to position [466, 0]
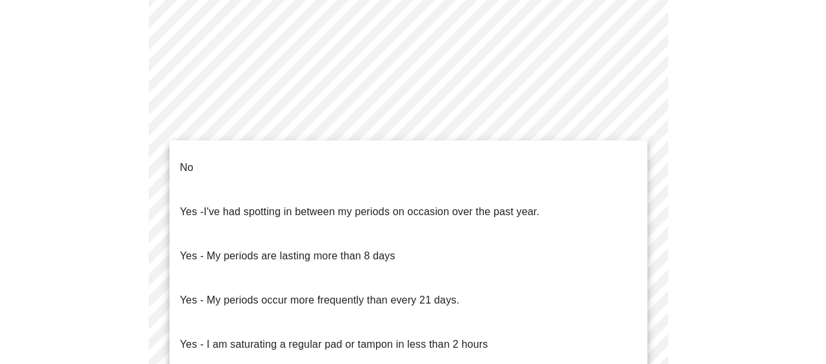
click at [265, 301] on body "MyMenopauseRx Appointments Messaging Labs Uploads Medications Community Refer a…" at bounding box center [413, 162] width 816 height 1247
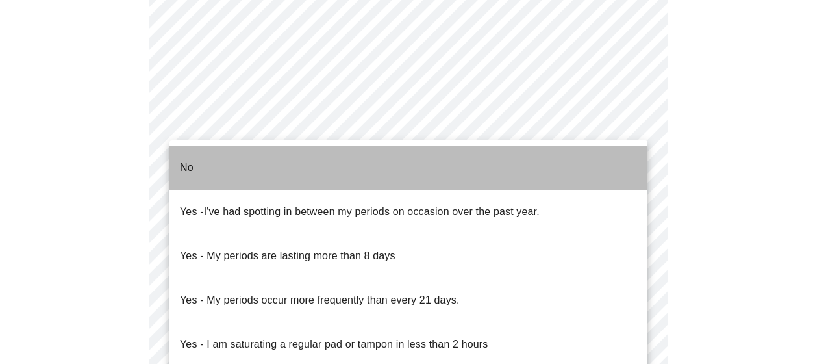
click at [251, 156] on li "No" at bounding box center [409, 168] width 478 height 44
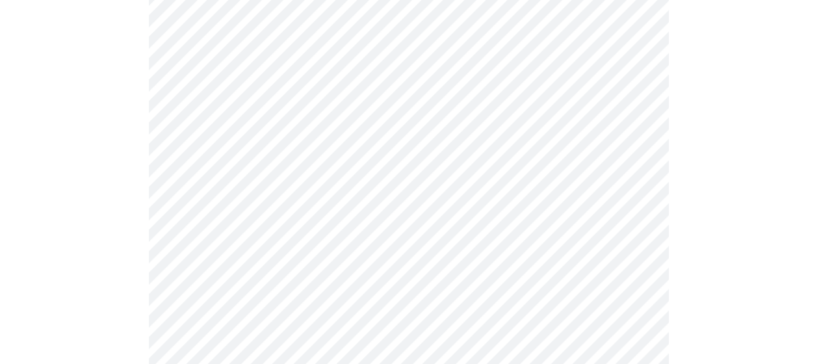
scroll to position [554, 0]
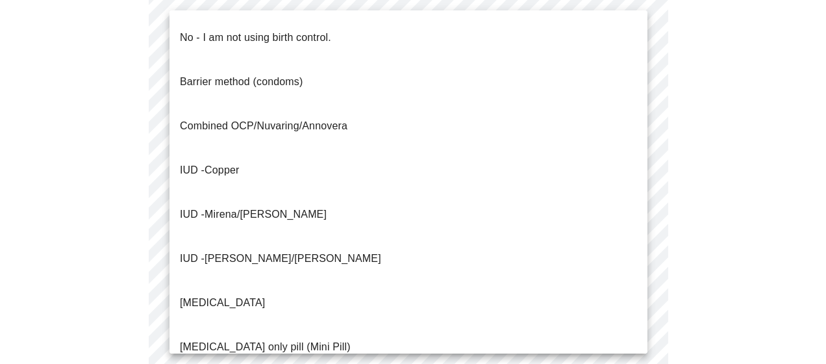
click at [286, 292] on body "MyMenopauseRx Appointments Messaging Labs Uploads Medications Community Refer a…" at bounding box center [413, 70] width 816 height 1239
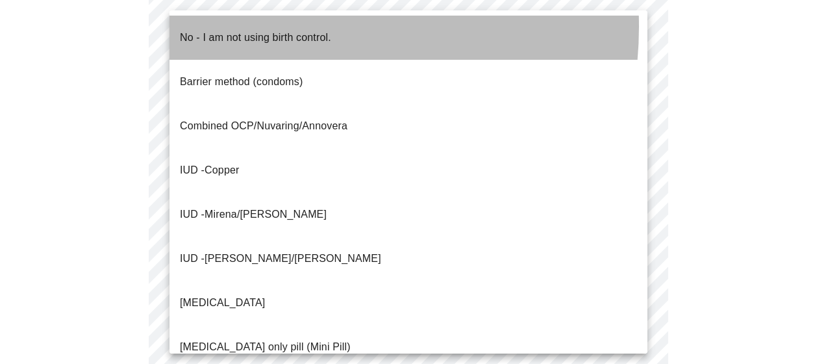
click at [273, 30] on p "No - I am not using birth control." at bounding box center [255, 38] width 151 height 16
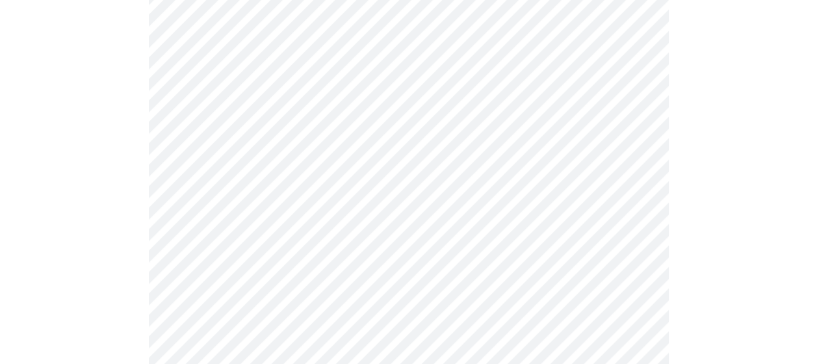
scroll to position [705, 0]
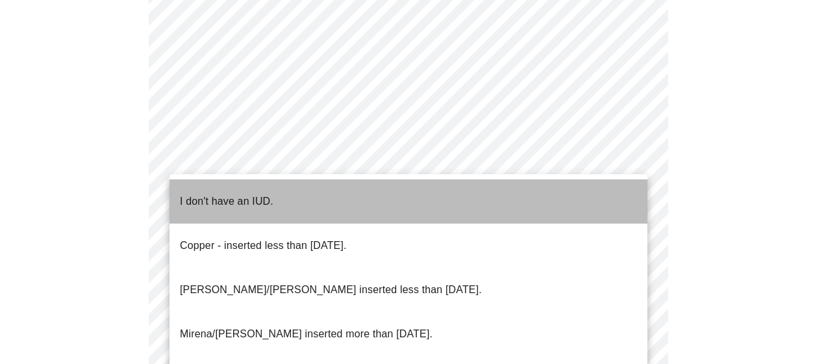
click at [215, 194] on p "I don't have an IUD." at bounding box center [227, 202] width 94 height 16
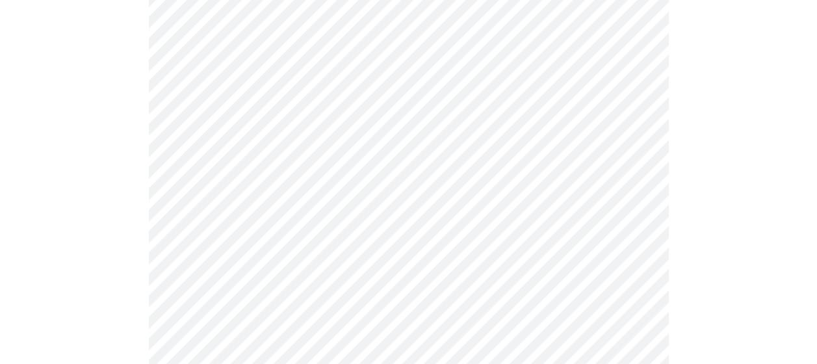
scroll to position [796, 0]
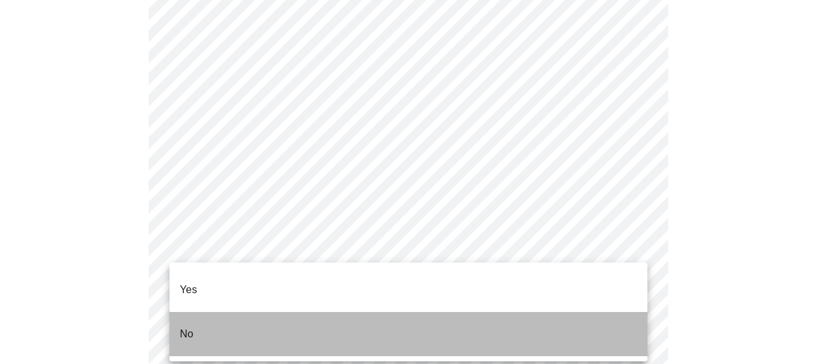
click at [248, 314] on li "No" at bounding box center [409, 334] width 478 height 44
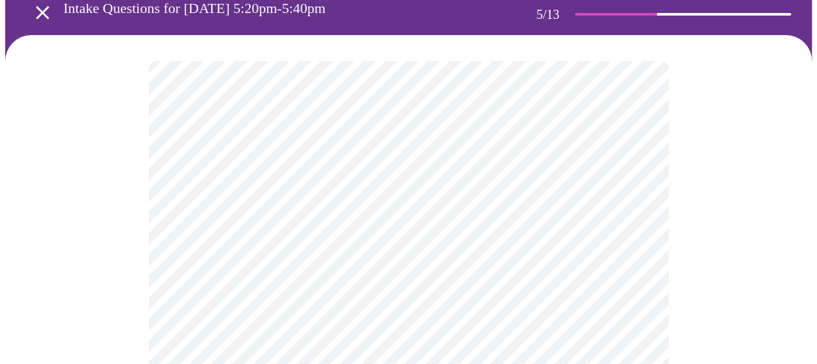
scroll to position [81, 0]
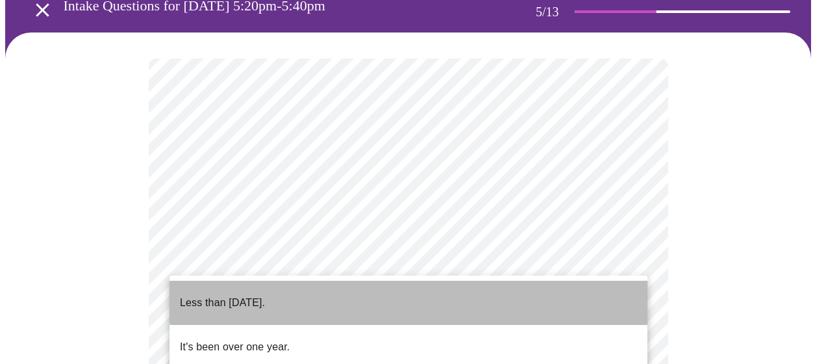
click at [434, 285] on li "Less than one year ago." at bounding box center [409, 303] width 478 height 44
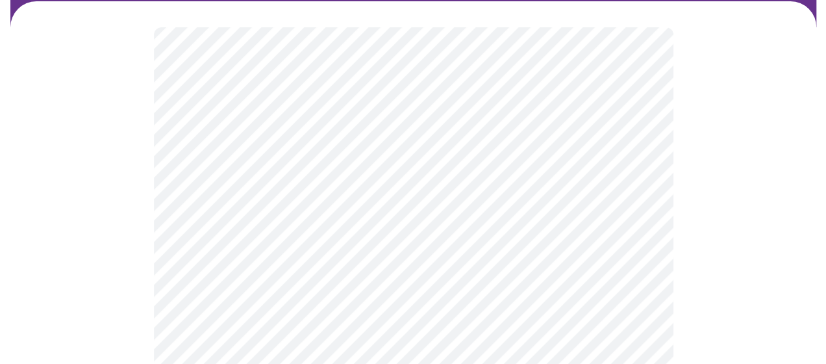
scroll to position [113, 0]
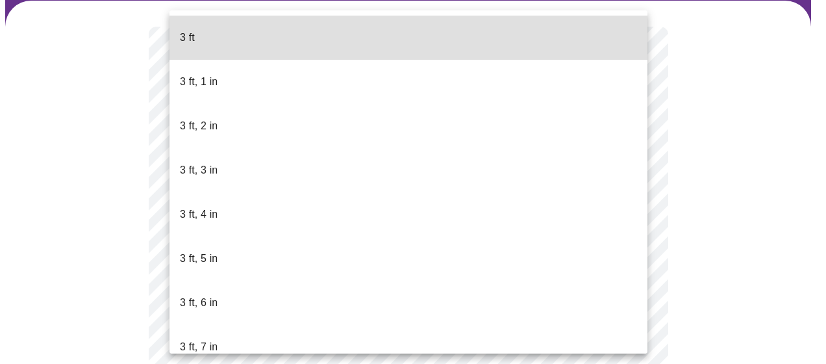
click at [343, 279] on body "MyMenopauseRx Appointments Messaging Labs Uploads Medications Community Refer a…" at bounding box center [413, 247] width 816 height 711
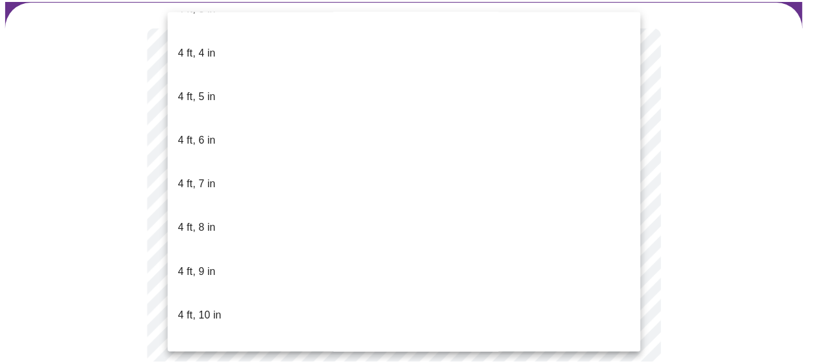
scroll to position [696, 0]
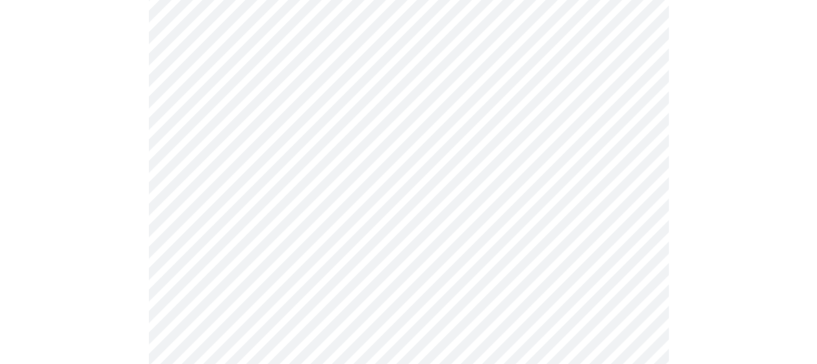
scroll to position [3303, 0]
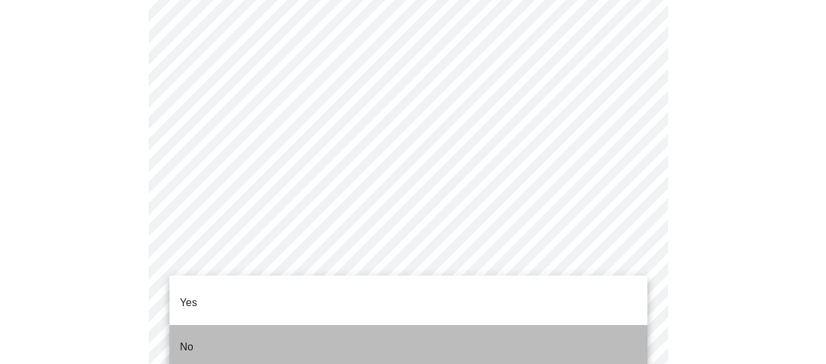
click at [298, 333] on li "No" at bounding box center [409, 347] width 478 height 44
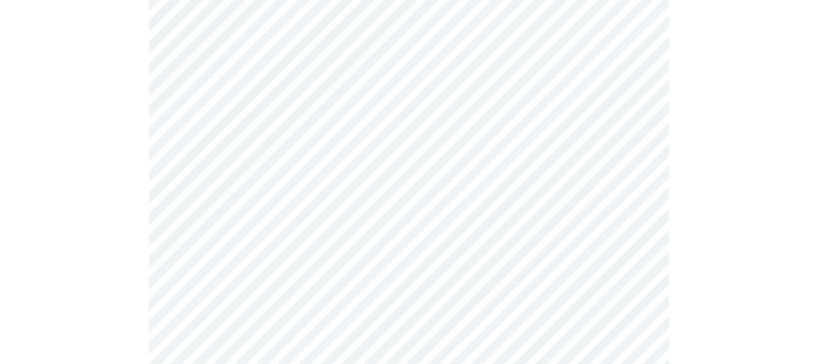
scroll to position [900, 0]
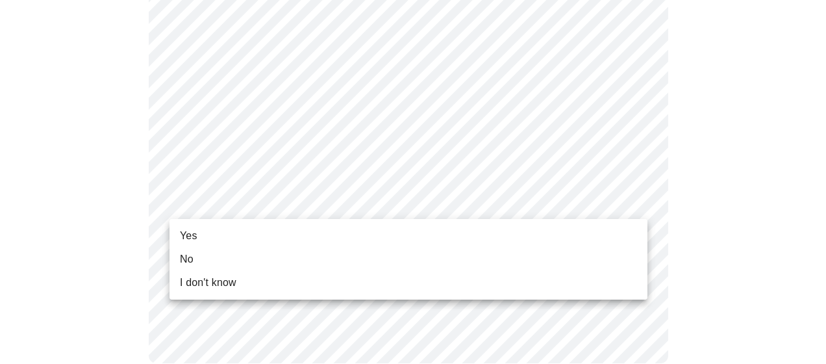
click at [454, 240] on li "Yes" at bounding box center [409, 235] width 478 height 23
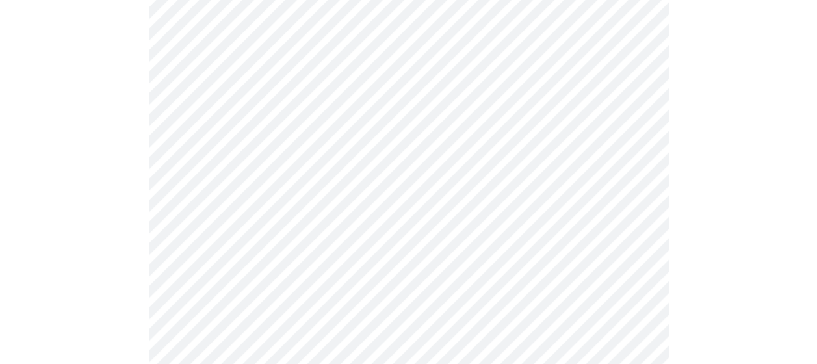
scroll to position [179, 0]
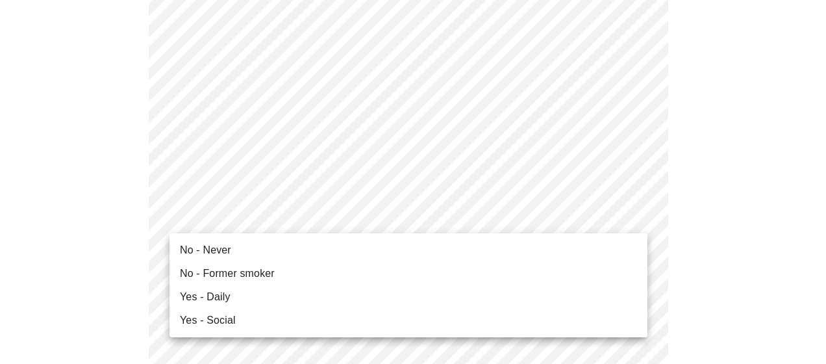
click at [286, 214] on div at bounding box center [413, 182] width 826 height 364
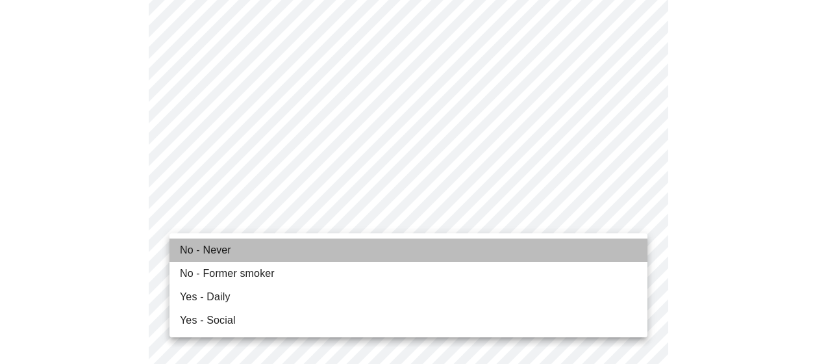
click at [234, 243] on li "No - Never" at bounding box center [409, 249] width 478 height 23
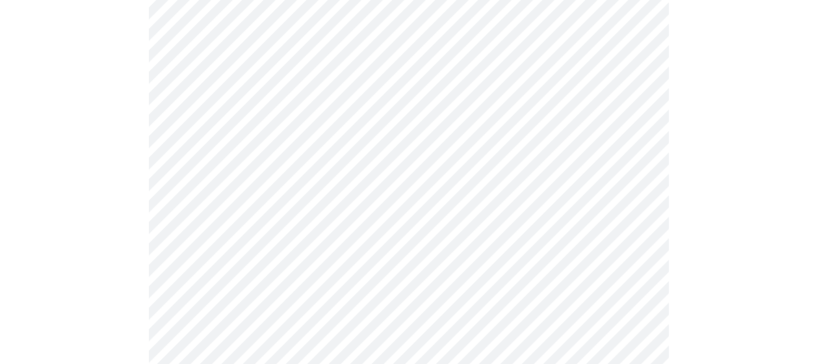
scroll to position [1121, 0]
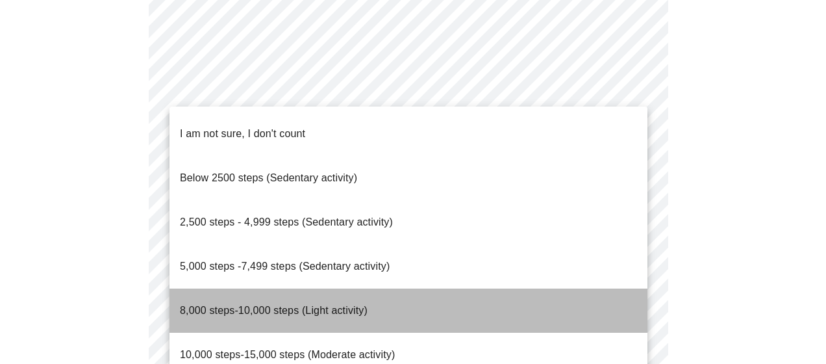
click at [329, 305] on span "8,000 steps-10,000 steps (Light activity)" at bounding box center [274, 310] width 188 height 11
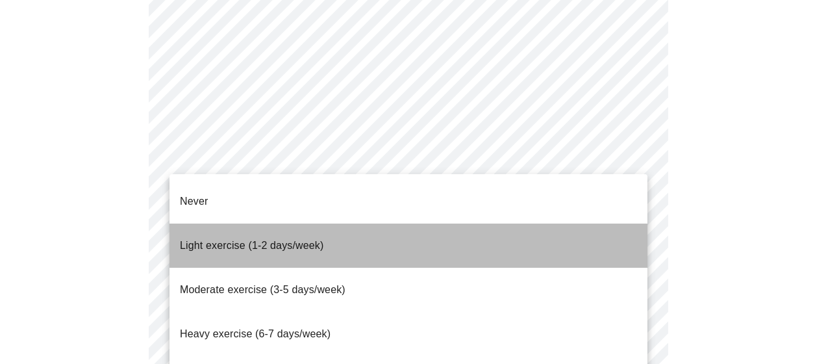
click at [333, 238] on li "Light exercise (1-2 days/week)" at bounding box center [409, 245] width 478 height 44
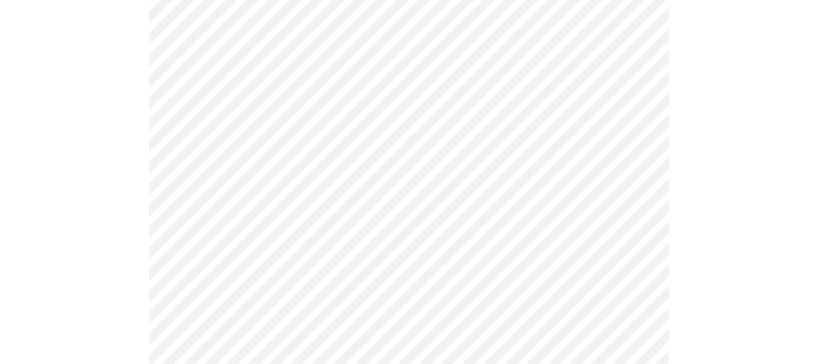
scroll to position [1273, 0]
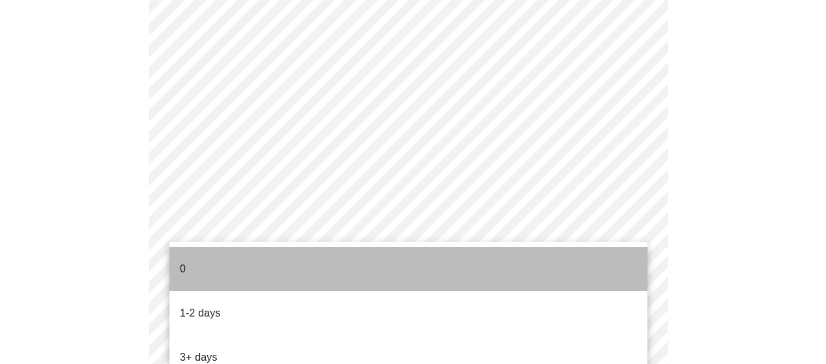
click at [340, 260] on li "0" at bounding box center [409, 269] width 478 height 44
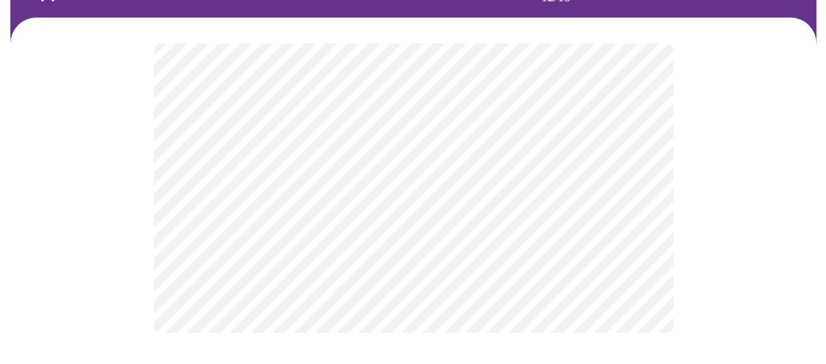
scroll to position [0, 0]
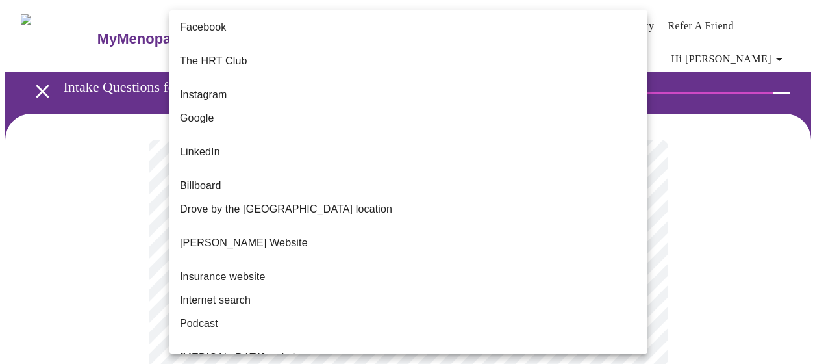
click at [625, 283] on body "MyMenopauseRx Appointments Messaging Labs Uploads Medications Community Refer a…" at bounding box center [413, 230] width 816 height 450
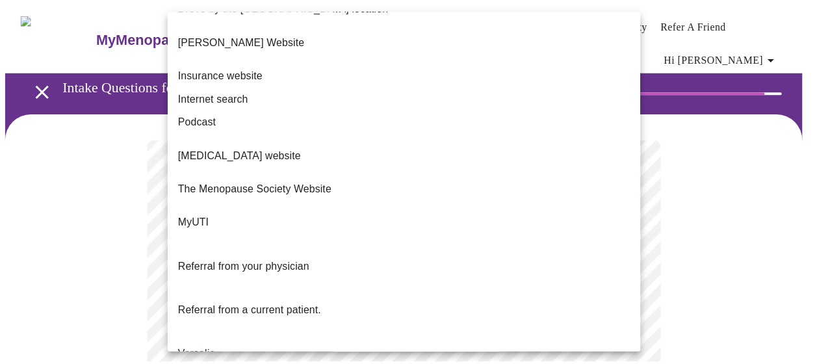
scroll to position [201, 0]
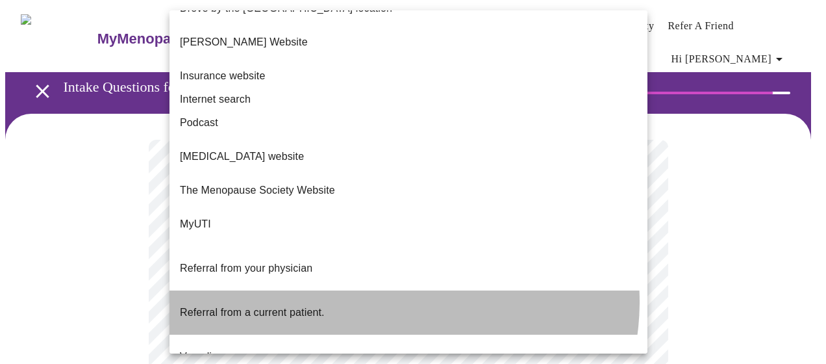
click at [392, 290] on li "Referral from a current patient." at bounding box center [409, 312] width 478 height 44
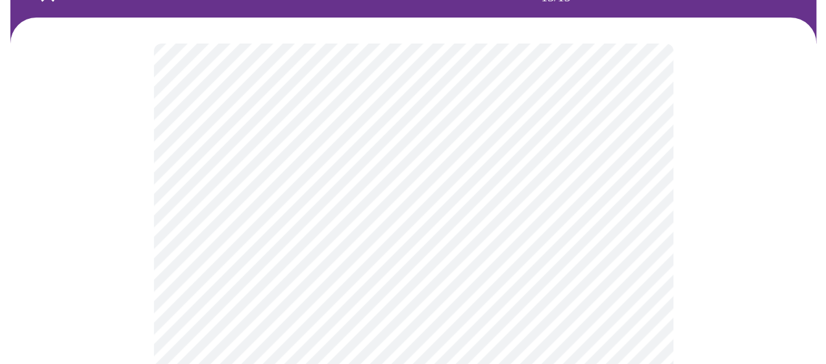
scroll to position [0, 0]
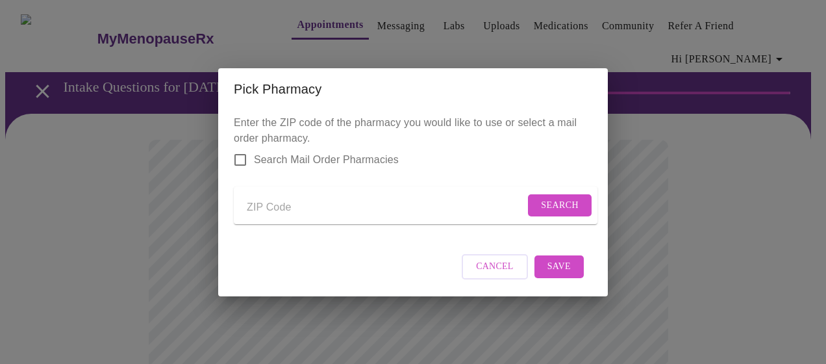
click at [267, 207] on input "Send a message to your care team" at bounding box center [386, 207] width 278 height 21
click at [339, 208] on input "30236" at bounding box center [386, 207] width 278 height 21
click at [566, 201] on span "Search" at bounding box center [560, 205] width 38 height 16
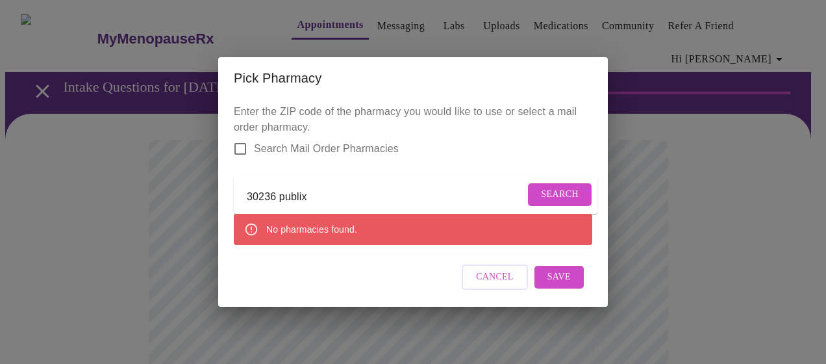
click at [340, 189] on input "30236 publix" at bounding box center [386, 197] width 278 height 21
click at [550, 188] on span "Search" at bounding box center [560, 194] width 38 height 16
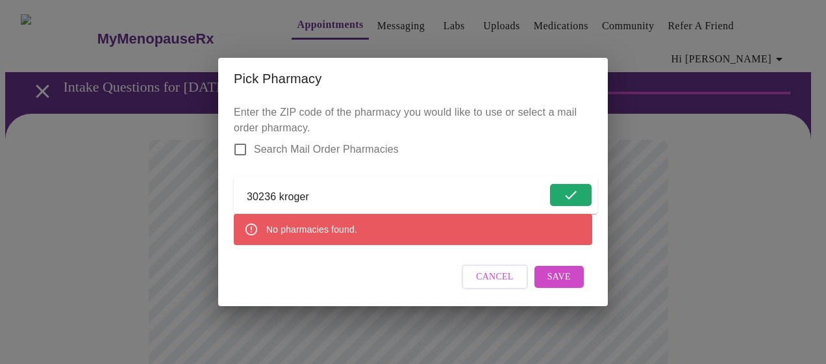
click at [570, 189] on form "30236 kroger" at bounding box center [416, 195] width 364 height 38
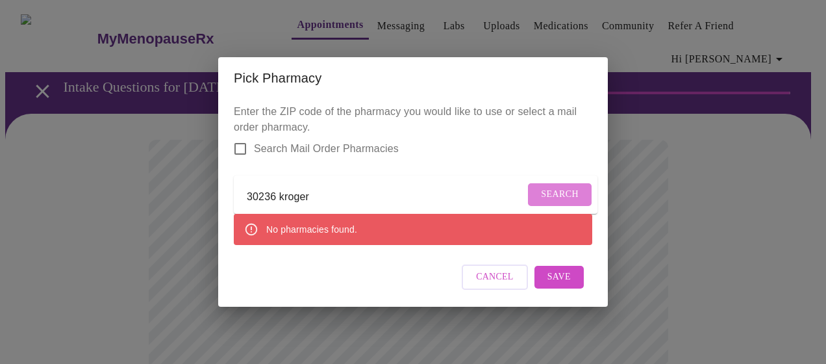
click at [548, 190] on span "Search" at bounding box center [560, 194] width 38 height 16
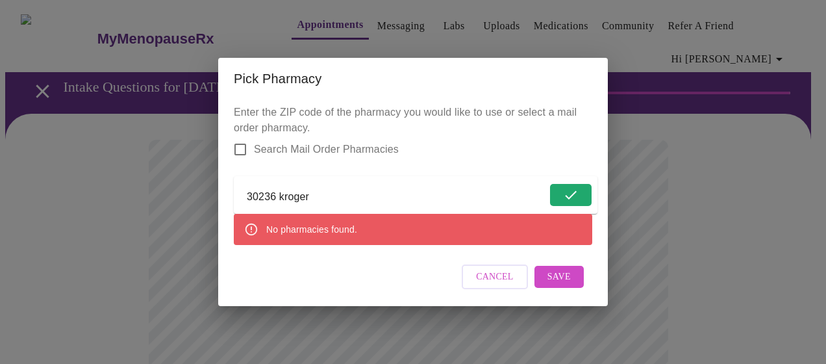
click at [569, 279] on span "Save" at bounding box center [559, 277] width 23 height 16
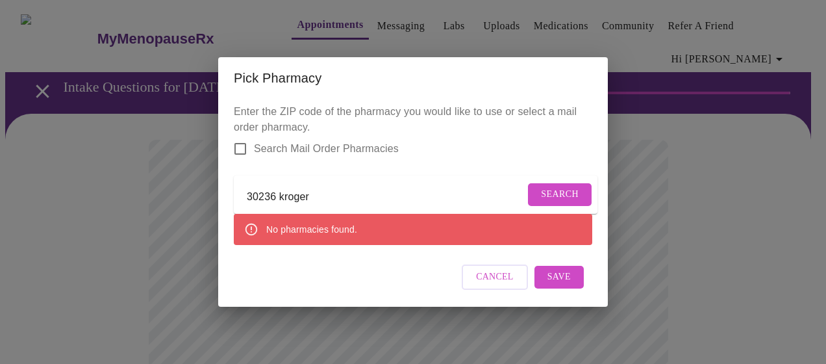
click at [338, 187] on input "30236 kroger" at bounding box center [386, 197] width 278 height 21
click at [559, 186] on span "Search" at bounding box center [560, 194] width 38 height 16
click at [279, 188] on input "30236 walmart" at bounding box center [386, 197] width 278 height 21
type input "30296 Walmart"
click at [558, 194] on span "Search" at bounding box center [560, 194] width 38 height 16
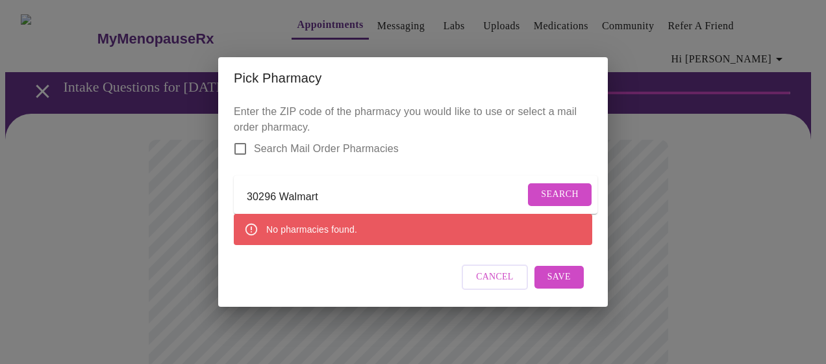
click at [238, 138] on input "Search Mail Order Pharmacies" at bounding box center [240, 148] width 27 height 27
checkbox input "true"
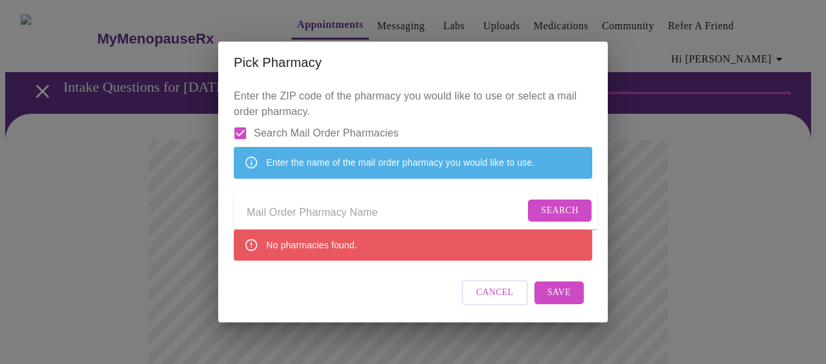
click at [410, 209] on input "Send a message to your care team" at bounding box center [386, 213] width 278 height 21
click at [557, 301] on span "Save" at bounding box center [559, 293] width 23 height 16
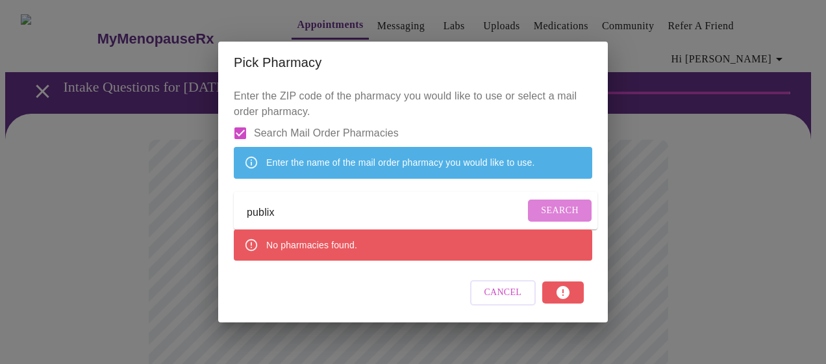
click at [546, 203] on button "Search" at bounding box center [560, 210] width 64 height 23
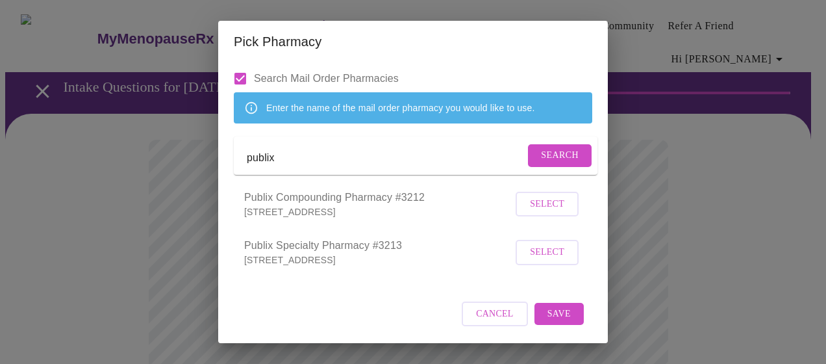
scroll to position [34, 0]
click at [395, 158] on form "publix Search" at bounding box center [416, 155] width 364 height 38
click at [312, 168] on input "publix" at bounding box center [386, 157] width 278 height 21
click at [541, 164] on span "Search" at bounding box center [560, 155] width 38 height 16
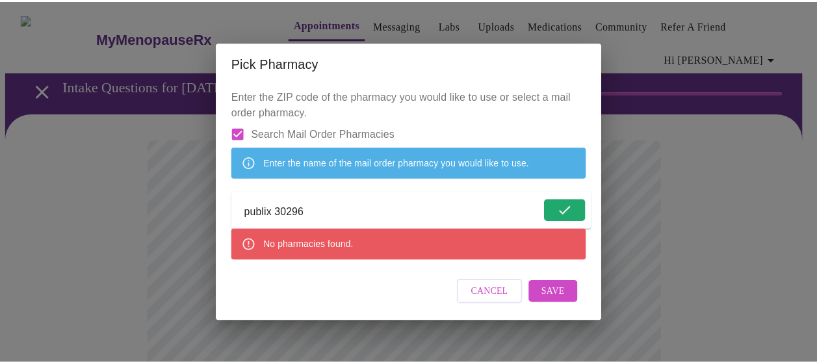
scroll to position [0, 0]
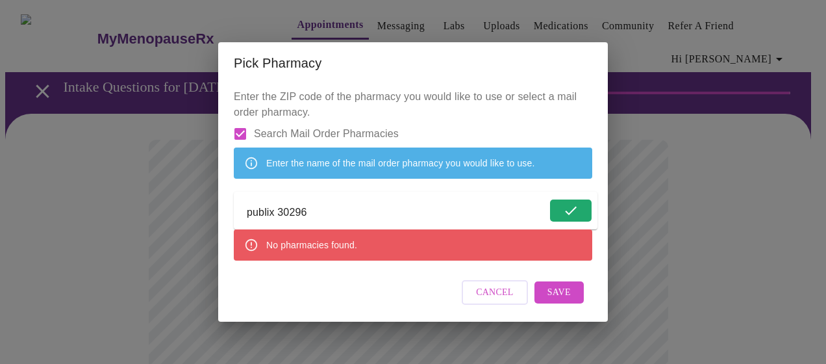
click at [331, 216] on input "publix 30296" at bounding box center [397, 213] width 300 height 21
click at [541, 214] on span "Search" at bounding box center [560, 211] width 38 height 16
click at [275, 213] on input "publix 30349" at bounding box center [386, 213] width 278 height 21
click at [544, 214] on span "Search" at bounding box center [560, 211] width 38 height 16
click at [275, 216] on input "kroger 30349" at bounding box center [386, 213] width 278 height 21
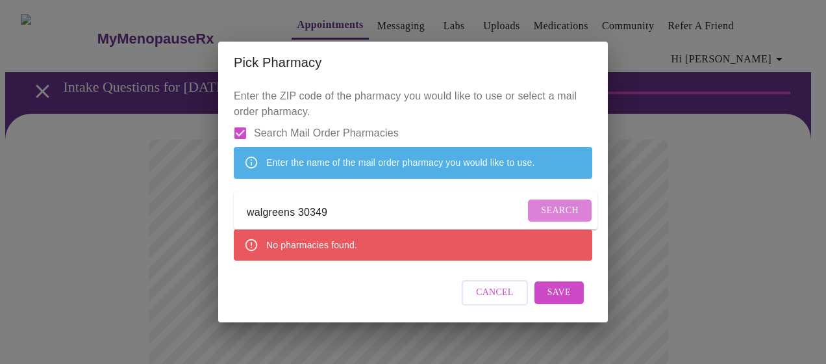
click at [564, 210] on span "Search" at bounding box center [560, 211] width 38 height 16
click at [329, 214] on input "walgreens 30349" at bounding box center [386, 213] width 278 height 21
click at [559, 205] on span "Search" at bounding box center [560, 211] width 38 height 16
click at [294, 209] on input "walgreens 30296" at bounding box center [386, 213] width 278 height 21
click at [545, 214] on span "Search" at bounding box center [560, 211] width 38 height 16
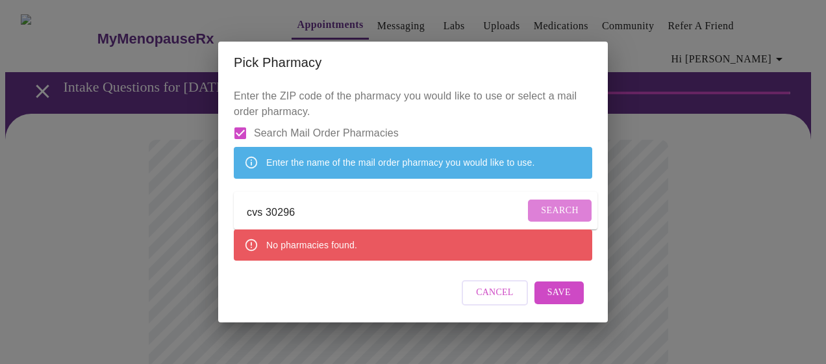
click at [549, 206] on span "Search" at bounding box center [560, 211] width 38 height 16
click at [296, 211] on input "cvs 30296" at bounding box center [386, 213] width 278 height 21
type input "c"
click at [556, 211] on span "Search" at bounding box center [560, 211] width 38 height 16
click at [377, 210] on input "mt zion road publix 30236" at bounding box center [386, 213] width 278 height 21
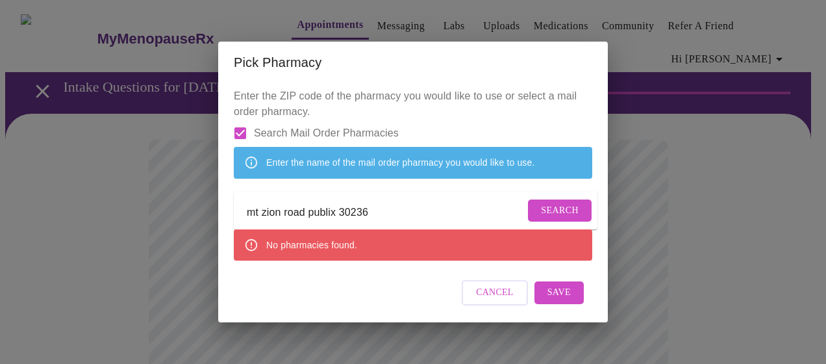
click at [377, 210] on input "mt zion road publix 30236" at bounding box center [386, 213] width 278 height 21
type input "m"
click at [541, 205] on span "Search" at bounding box center [560, 211] width 38 height 16
click at [341, 213] on input "publix stocbridge" at bounding box center [386, 213] width 278 height 21
type input "p"
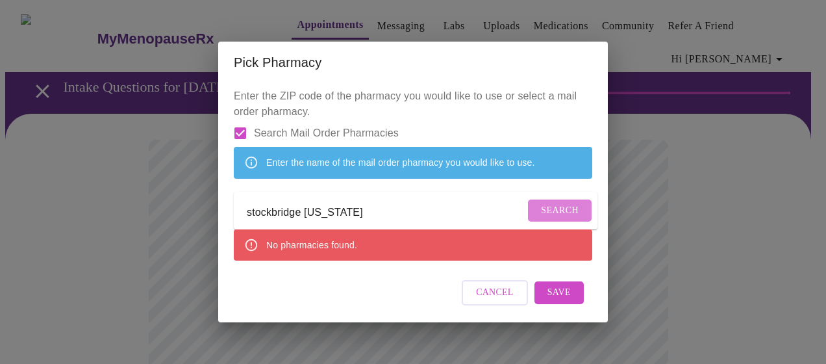
click at [563, 212] on span "Search" at bounding box center [560, 211] width 38 height 16
click at [346, 216] on input "stockbridge georgia" at bounding box center [386, 213] width 278 height 21
type input "s"
click at [561, 213] on span "Search" at bounding box center [560, 211] width 38 height 16
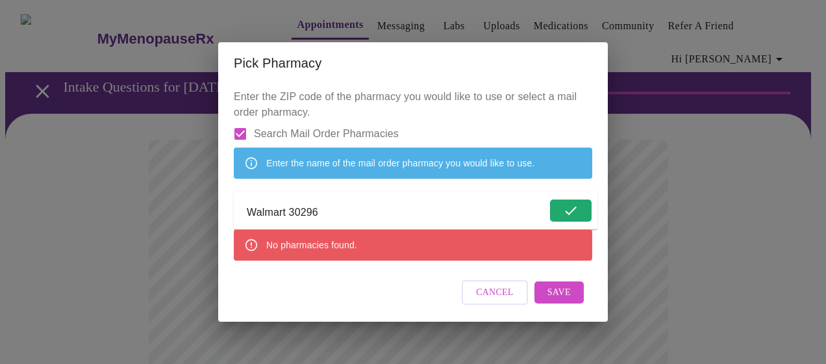
click at [557, 211] on form "Walmart 30296" at bounding box center [416, 211] width 364 height 38
click at [287, 216] on input "Walmart 30296" at bounding box center [386, 213] width 278 height 21
click at [545, 210] on span "Search" at bounding box center [560, 211] width 38 height 16
click at [338, 212] on input "Walgreens 30296" at bounding box center [386, 213] width 278 height 21
type input "Walgreens atlanta Ga"
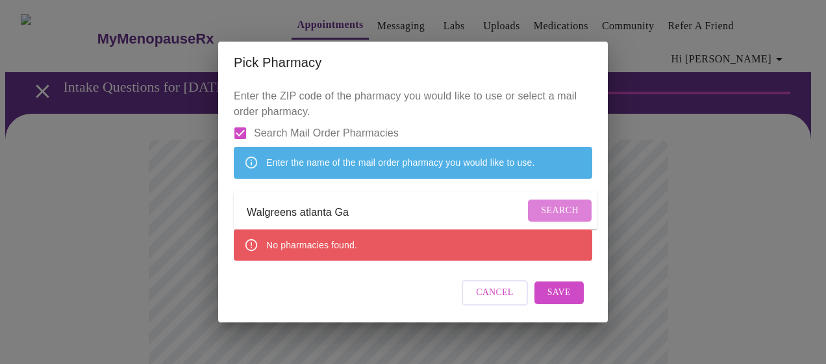
click at [541, 209] on span "Search" at bounding box center [560, 211] width 38 height 16
click at [361, 216] on input "Walgreens atlanta Ga" at bounding box center [386, 213] width 278 height 21
click at [243, 120] on input "Search Mail Order Pharmacies" at bounding box center [240, 133] width 27 height 27
checkbox input "false"
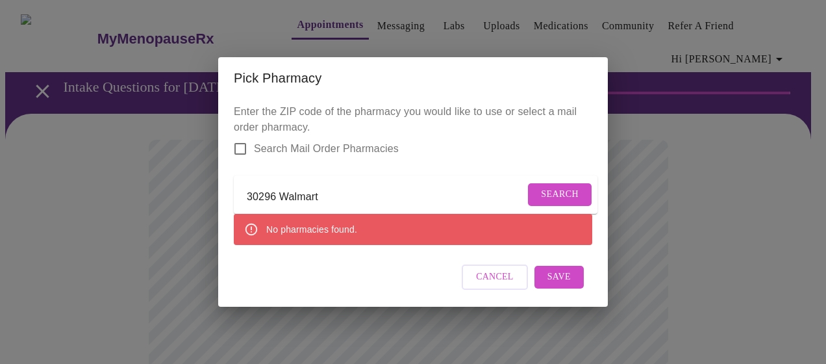
click at [559, 177] on form "30296 Walmart Search" at bounding box center [416, 194] width 364 height 38
click at [553, 194] on span "Search" at bounding box center [560, 194] width 38 height 16
click at [330, 195] on input "30296 Walmart" at bounding box center [386, 197] width 278 height 21
type input "3"
click at [556, 190] on span "Search" at bounding box center [560, 194] width 38 height 16
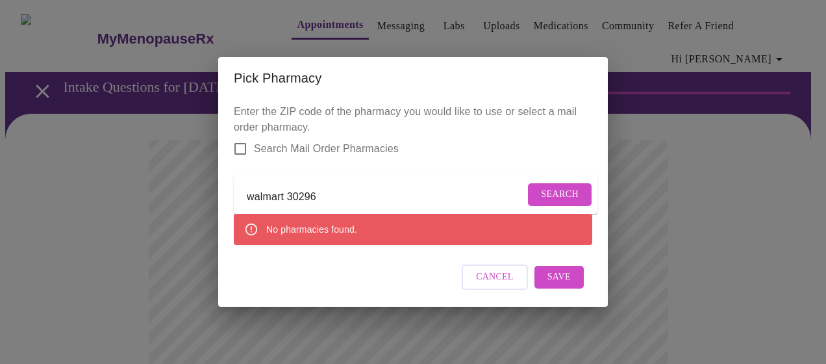
click at [286, 190] on input "walmart 30296" at bounding box center [386, 197] width 278 height 21
click at [551, 187] on span "Search" at bounding box center [560, 194] width 38 height 16
click at [301, 192] on input "cvs 30296" at bounding box center [386, 197] width 278 height 21
click at [546, 188] on span "Search" at bounding box center [560, 194] width 38 height 16
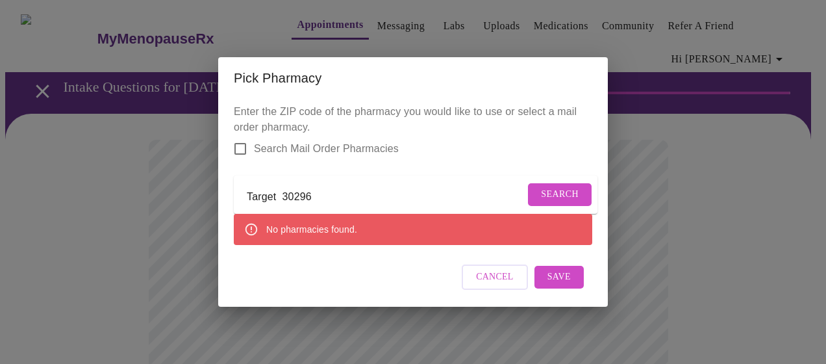
click at [322, 190] on input "Target 30296" at bounding box center [386, 197] width 278 height 21
type input "T"
click at [509, 283] on span "Cancel" at bounding box center [495, 277] width 38 height 16
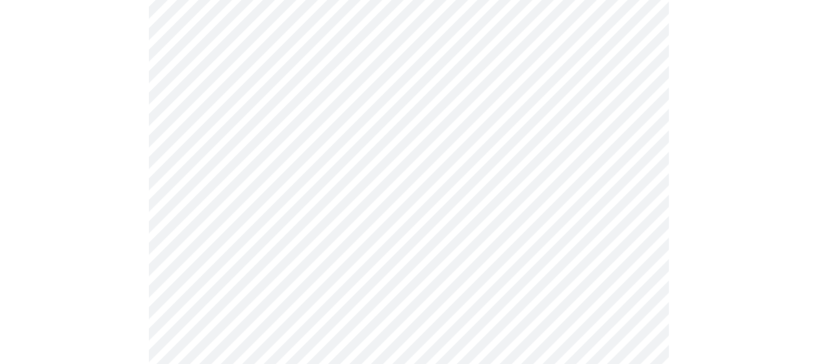
scroll to position [240, 0]
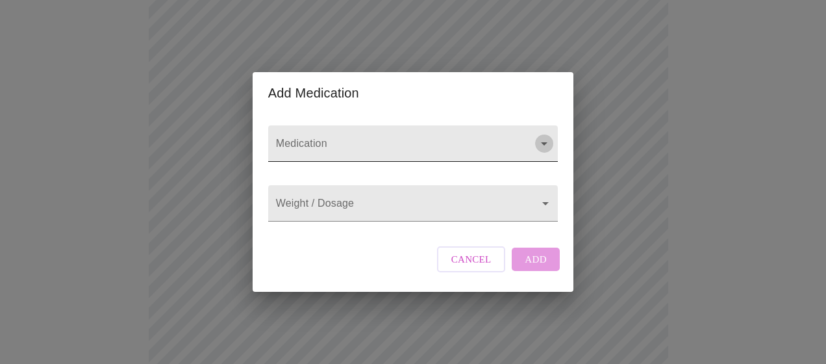
click at [540, 136] on icon "Open" at bounding box center [545, 144] width 16 height 16
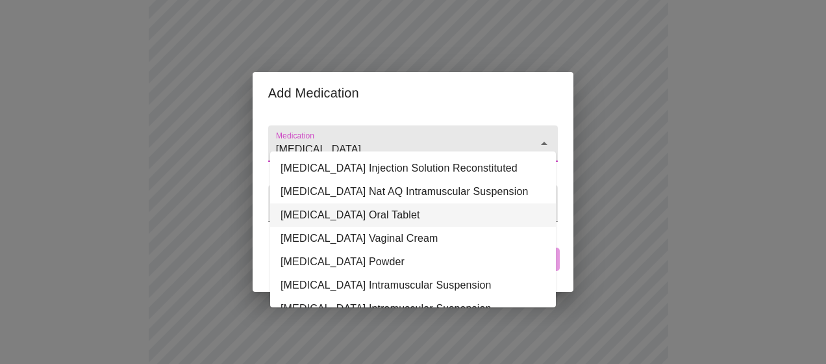
click at [426, 227] on li "Estrogens Conjugated Oral Tablet" at bounding box center [413, 214] width 286 height 23
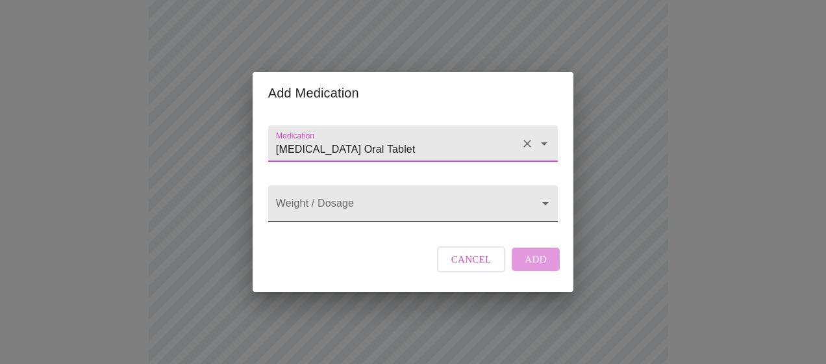
type input "Estrogens Conjugated Oral Tablet"
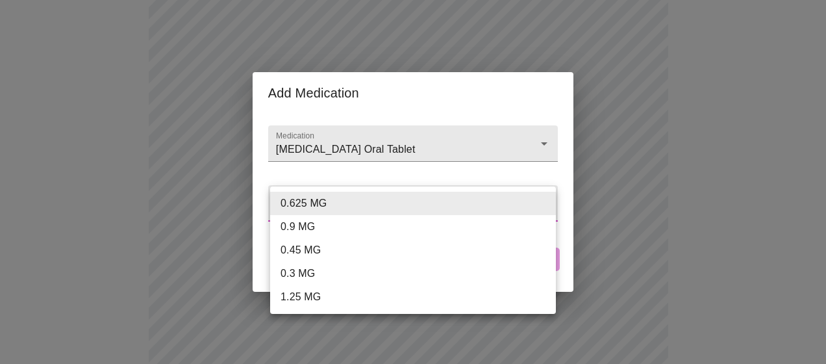
click at [388, 199] on body "MyMenopauseRx Appointments Messaging Labs Uploads Medications Community Refer a…" at bounding box center [413, 262] width 816 height 995
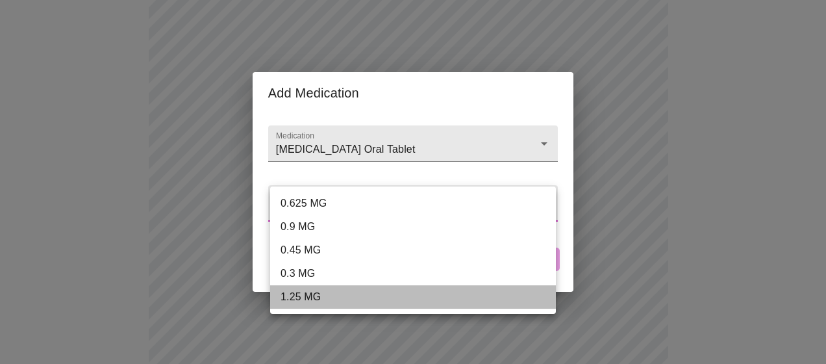
click at [386, 295] on li "1.25 MG" at bounding box center [413, 296] width 286 height 23
type input "1.25 MG"
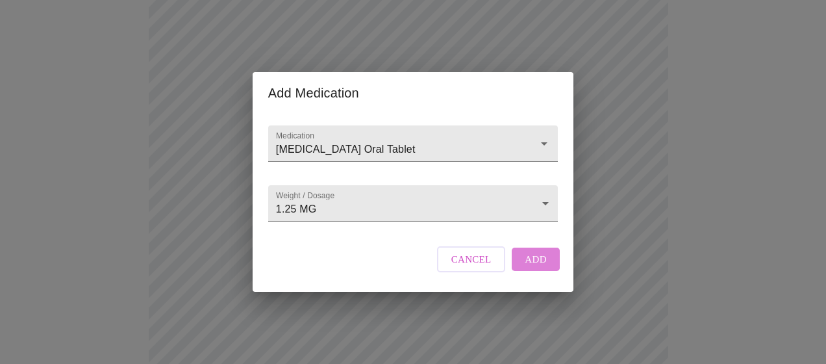
click at [544, 268] on span "Add" at bounding box center [536, 259] width 22 height 17
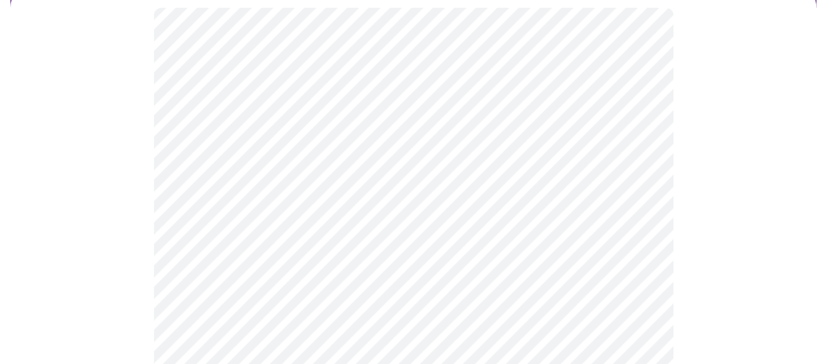
scroll to position [131, 0]
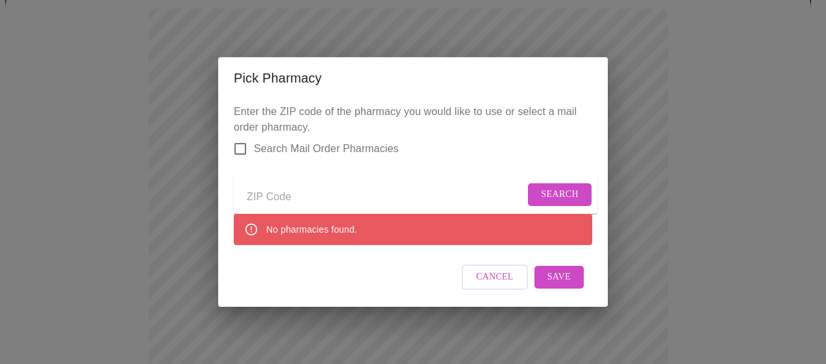
click at [285, 191] on input "Send a message to your care team" at bounding box center [386, 197] width 278 height 21
click at [553, 186] on span "Search" at bounding box center [560, 194] width 38 height 16
click at [311, 190] on input "Publix 30260" at bounding box center [386, 197] width 278 height 21
click at [565, 187] on span "Search" at bounding box center [560, 194] width 38 height 16
click at [377, 196] on input "Publix pharmacy 30281" at bounding box center [386, 197] width 278 height 21
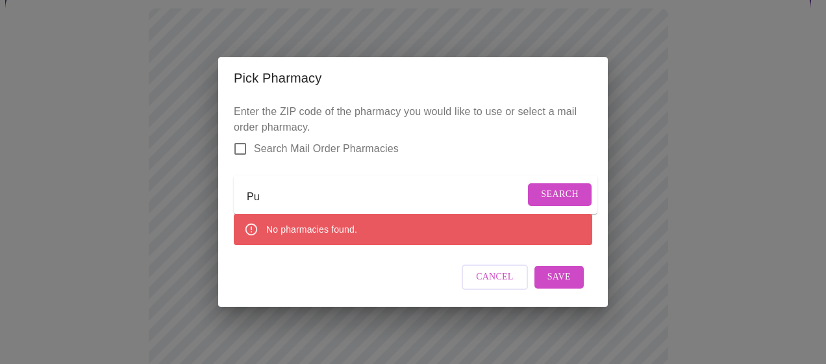
type input "P"
click at [239, 137] on input "Search Mail Order Pharmacies" at bounding box center [240, 148] width 27 height 27
checkbox input "true"
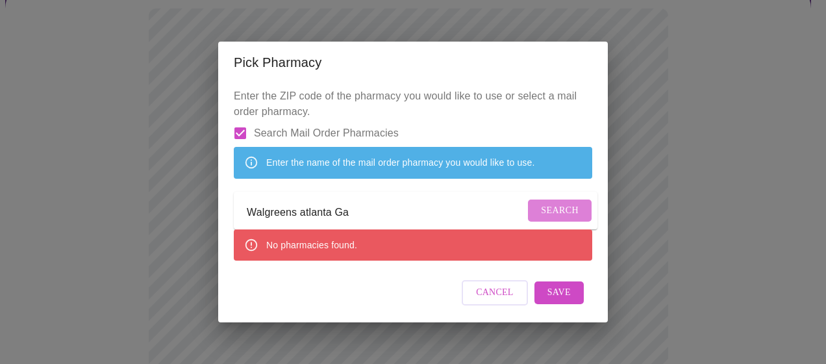
click at [546, 205] on span "Search" at bounding box center [560, 211] width 38 height 16
click at [355, 214] on input "Walgreens atlanta Ga" at bounding box center [386, 213] width 278 height 21
type input "W"
click at [547, 216] on span "Search" at bounding box center [560, 211] width 38 height 16
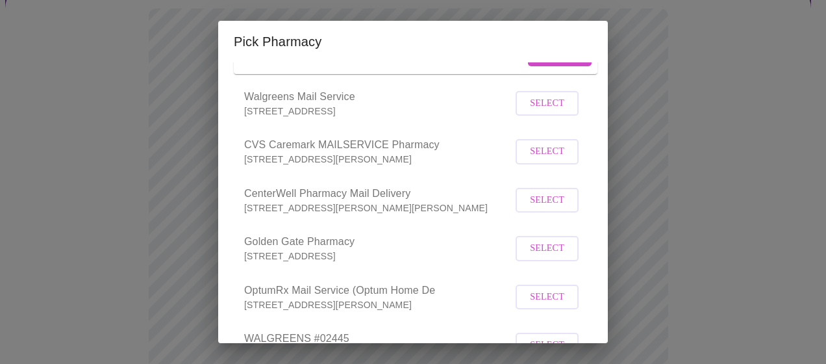
scroll to position [134, 0]
click at [530, 160] on span "Select" at bounding box center [547, 152] width 34 height 16
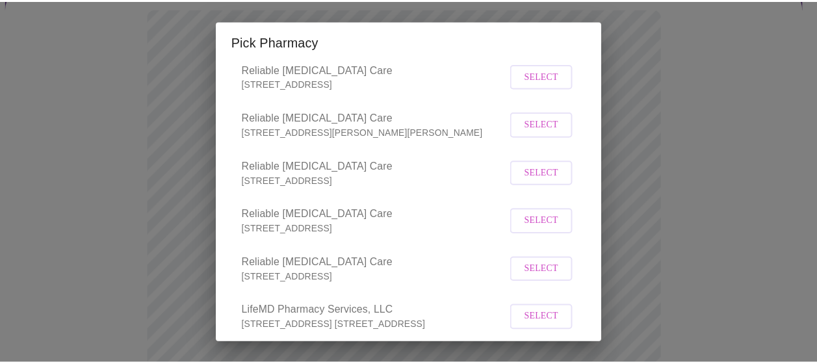
scroll to position [15220, 0]
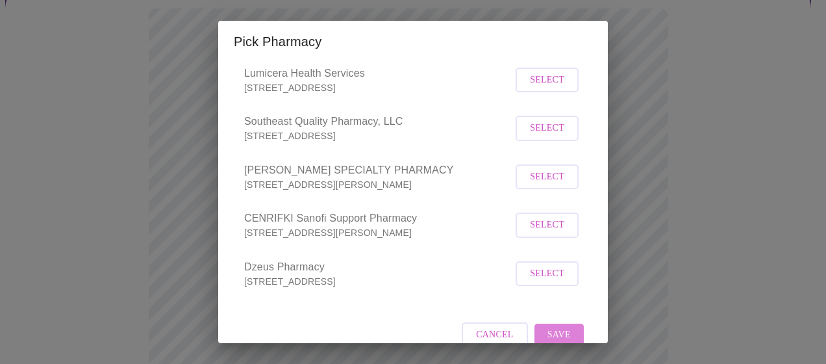
click at [557, 327] on span "Save" at bounding box center [559, 335] width 23 height 16
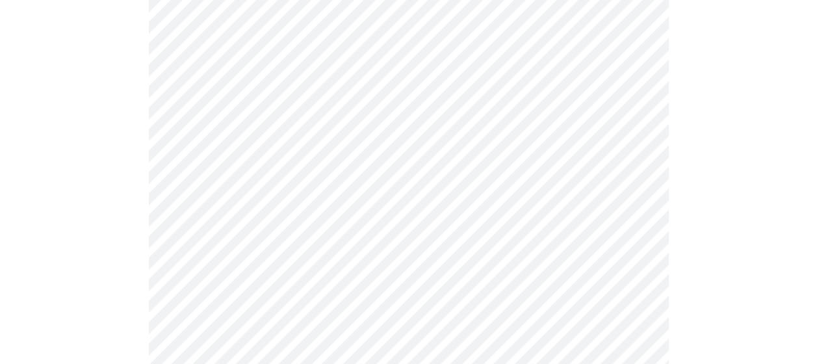
scroll to position [660, 0]
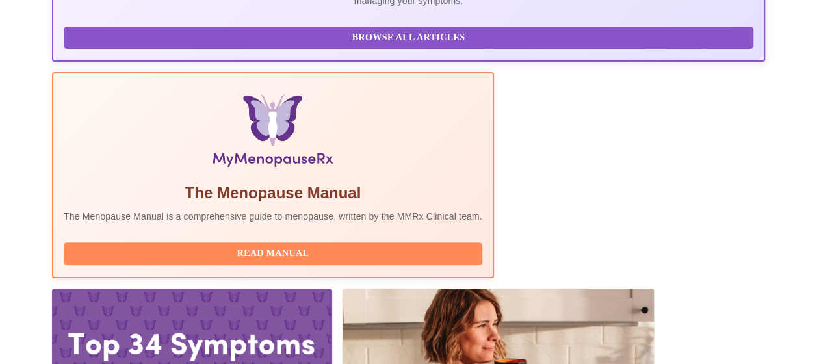
scroll to position [364, 0]
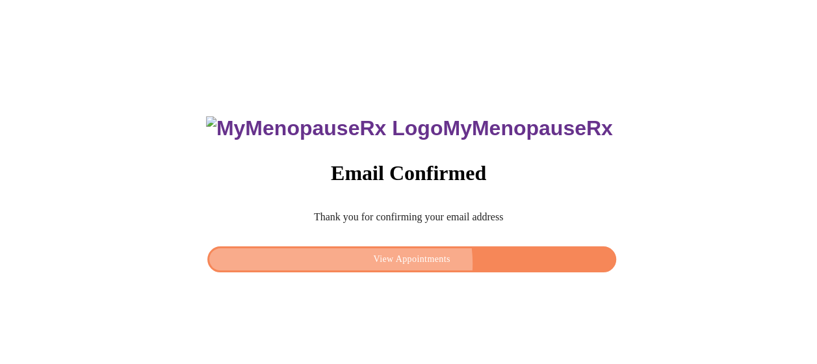
click at [424, 260] on span "View Appointments" at bounding box center [411, 259] width 378 height 16
